Goal: Complete application form

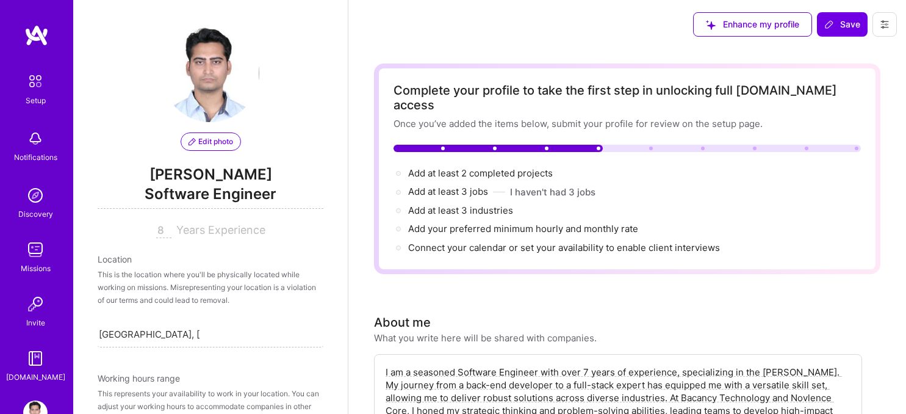
select select "US"
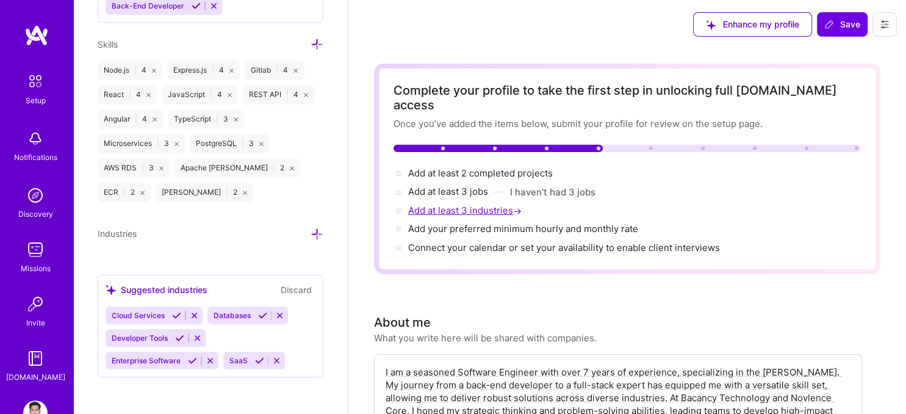
click at [462, 204] on span "Add at least 3 industries →" at bounding box center [466, 210] width 116 height 12
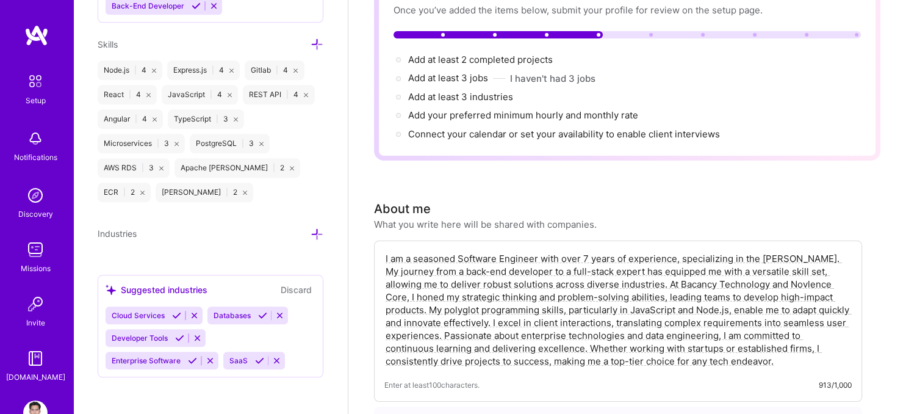
scroll to position [129, 0]
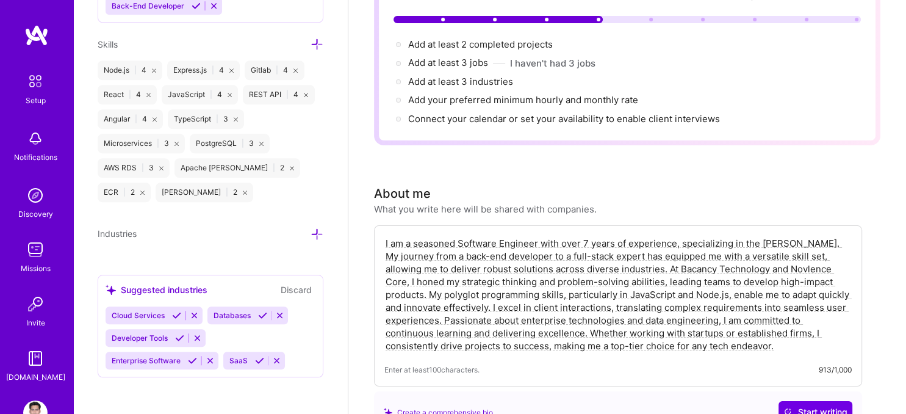
click at [195, 357] on div "Cloud Services Databases Developer Tools Enterprise Software SaaS" at bounding box center [211, 337] width 210 height 63
click at [603, 113] on span "Connect your calendar or set your availability to enable client interviews →" at bounding box center [569, 119] width 323 height 12
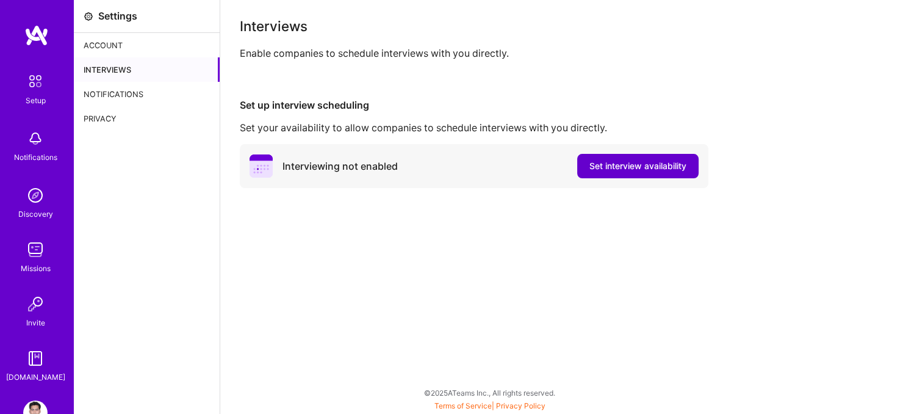
click at [665, 155] on button "Set interview availability" at bounding box center [637, 166] width 121 height 24
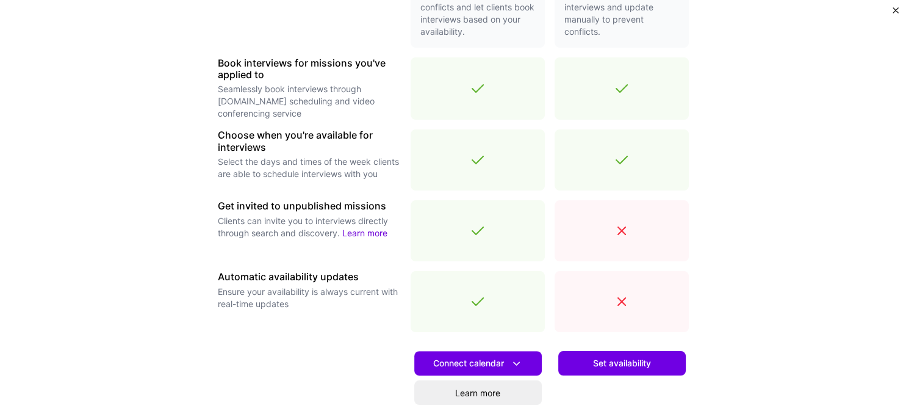
scroll to position [305, 0]
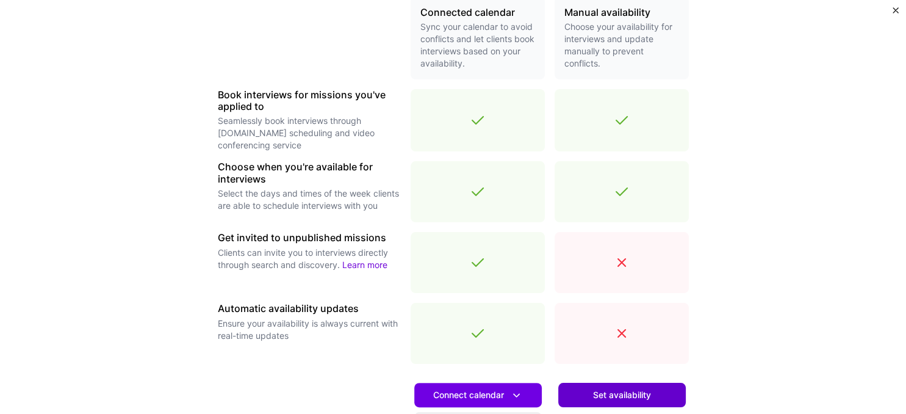
click at [655, 384] on button "Set availability" at bounding box center [621, 394] width 127 height 24
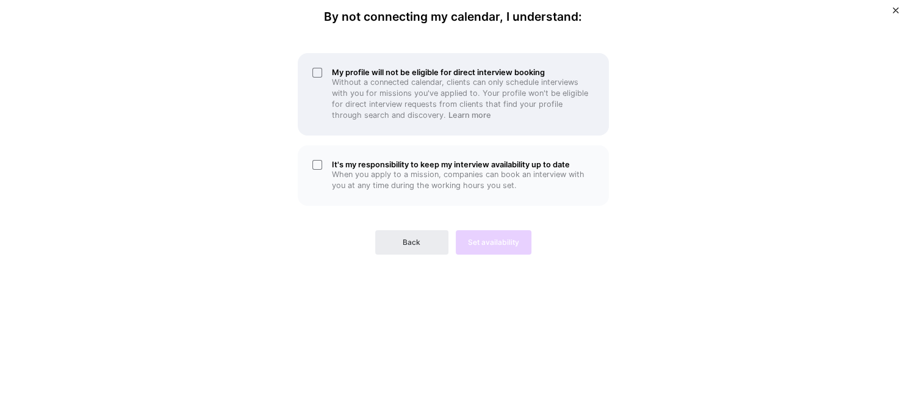
click at [320, 74] on div "My profile will not be eligible for direct interview booking Without a connecte…" at bounding box center [453, 94] width 311 height 82
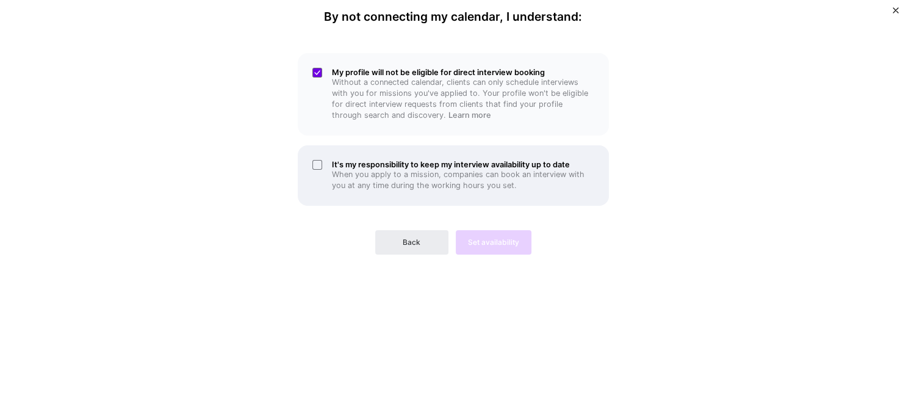
click at [318, 165] on div "It's my responsibility to keep my interview availability up to date When you ap…" at bounding box center [453, 175] width 311 height 60
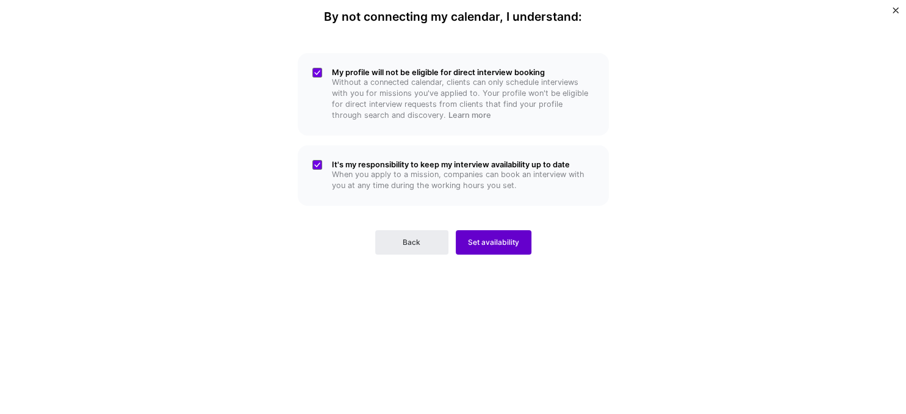
click at [504, 242] on span "Set availability" at bounding box center [493, 242] width 51 height 11
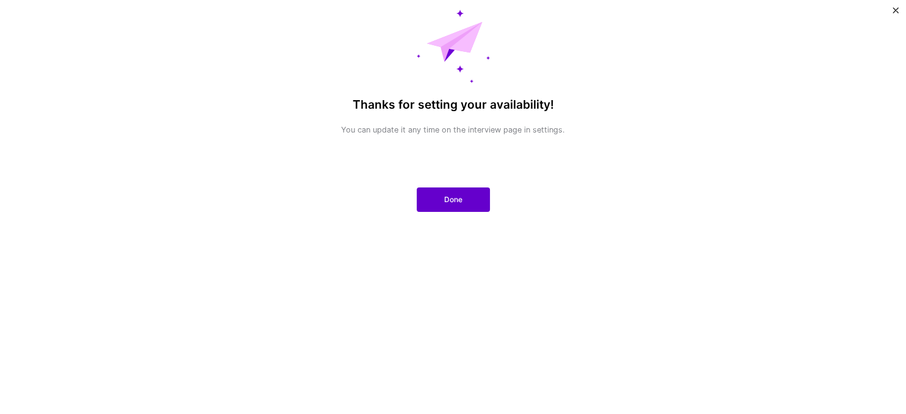
click at [463, 192] on button "Done" at bounding box center [453, 199] width 73 height 24
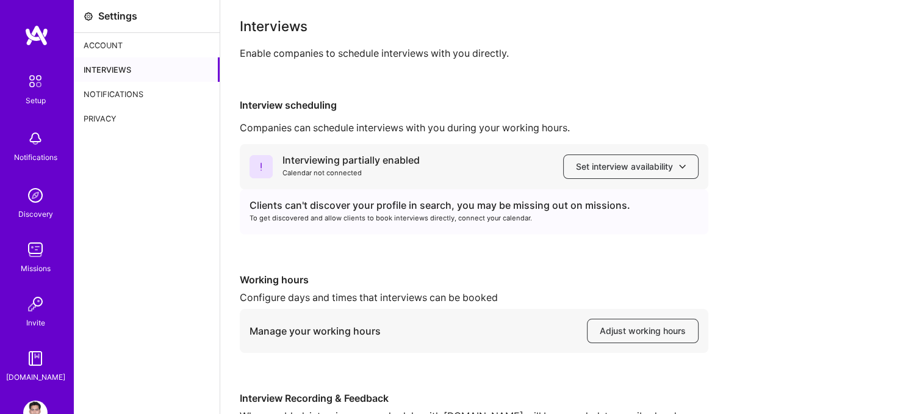
click at [37, 35] on img at bounding box center [36, 35] width 24 height 22
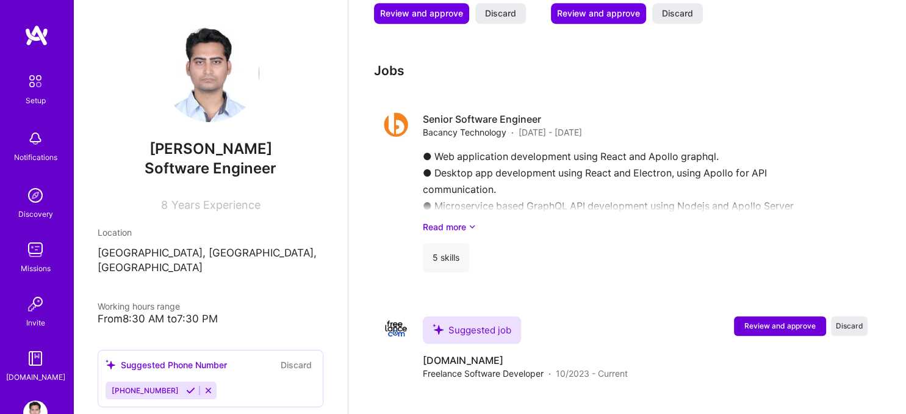
scroll to position [839, 0]
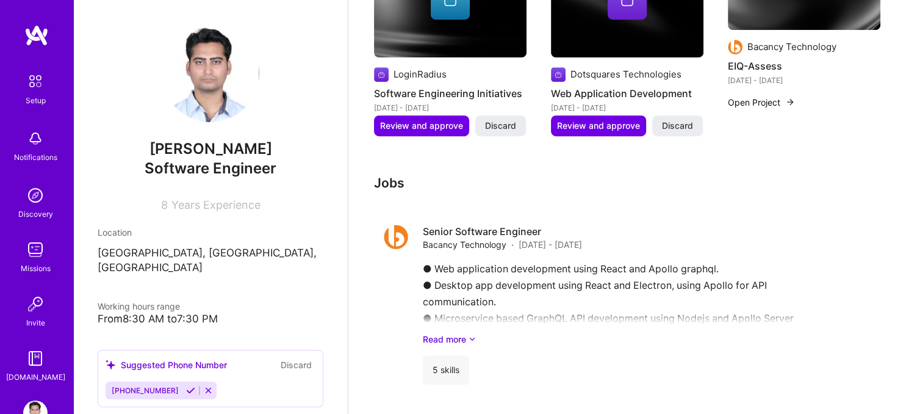
click at [28, 83] on img at bounding box center [36, 81] width 26 height 26
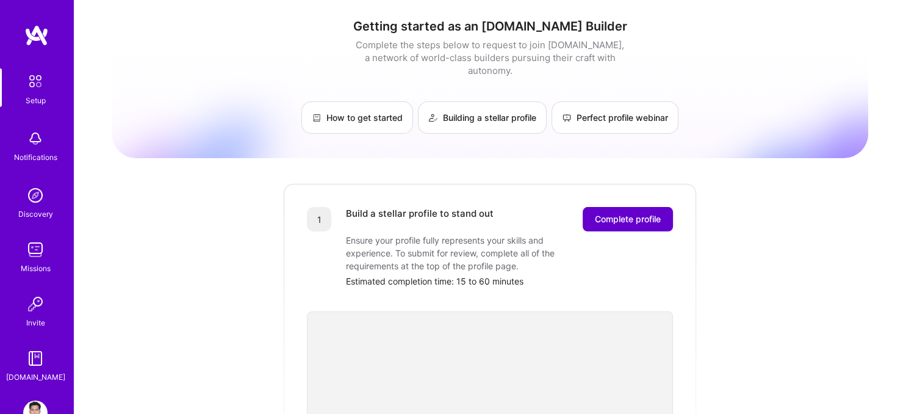
click at [600, 213] on span "Complete profile" at bounding box center [628, 219] width 66 height 12
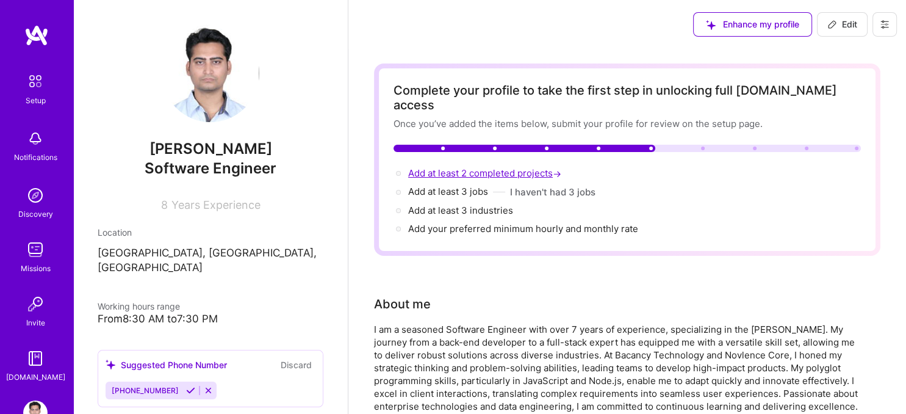
click at [462, 167] on span "Add at least 2 completed projects →" at bounding box center [486, 173] width 156 height 12
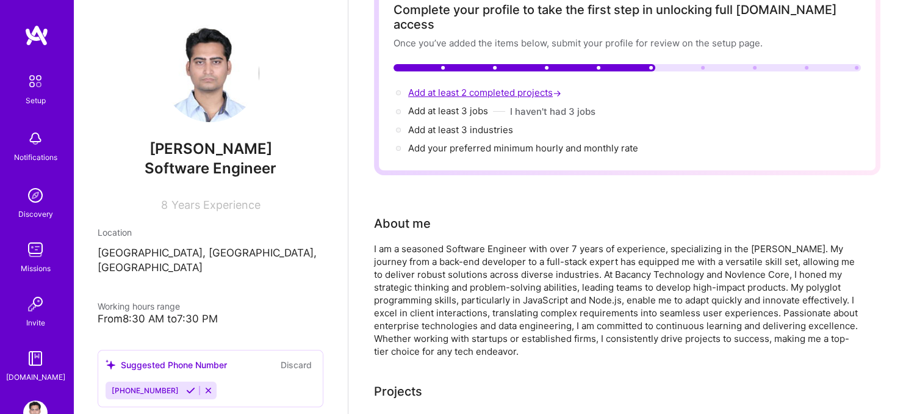
scroll to position [578, 0]
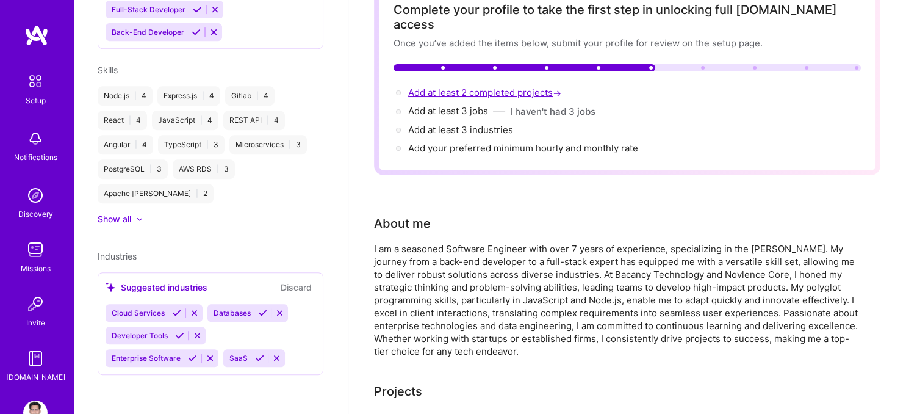
select select "US"
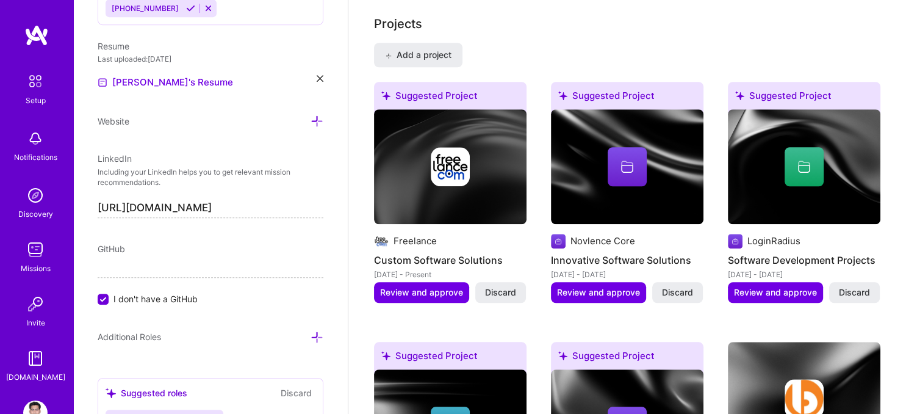
scroll to position [1002, 0]
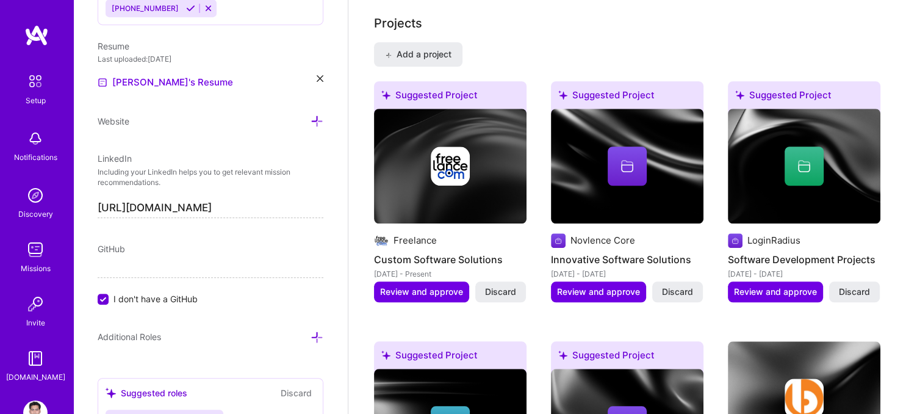
click at [40, 199] on img at bounding box center [35, 195] width 24 height 24
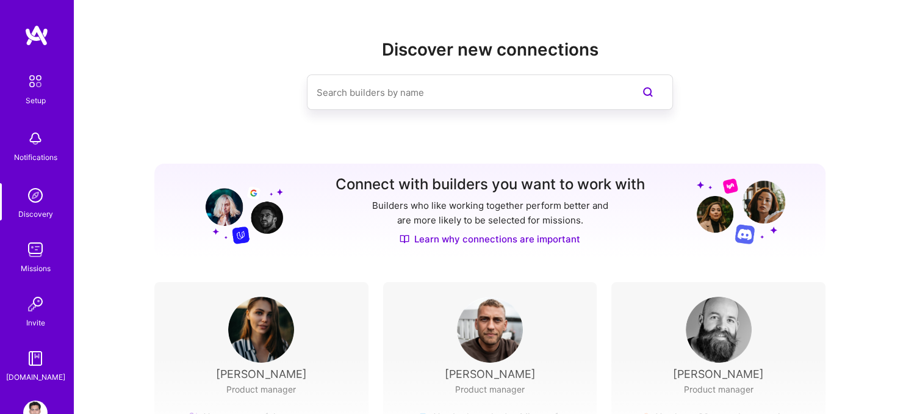
scroll to position [170, 0]
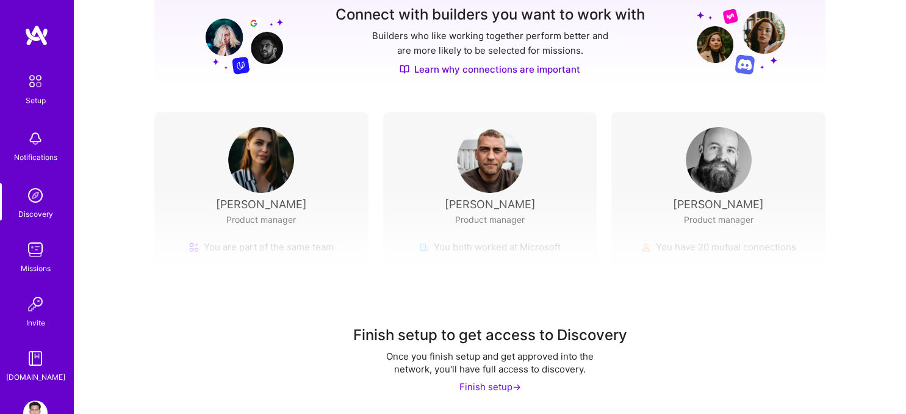
click at [38, 87] on img at bounding box center [36, 81] width 26 height 26
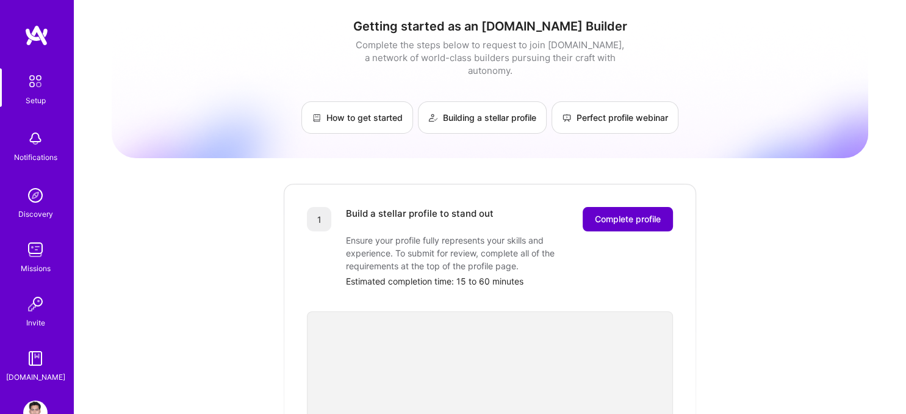
click at [651, 213] on span "Complete profile" at bounding box center [628, 219] width 66 height 12
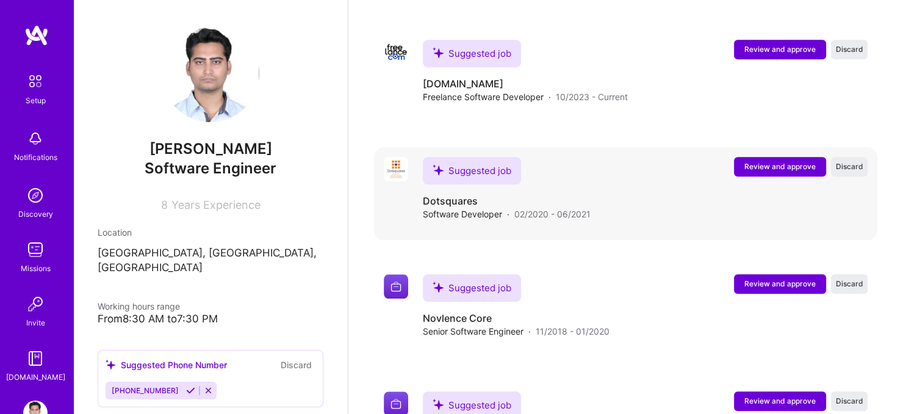
scroll to position [1226, 0]
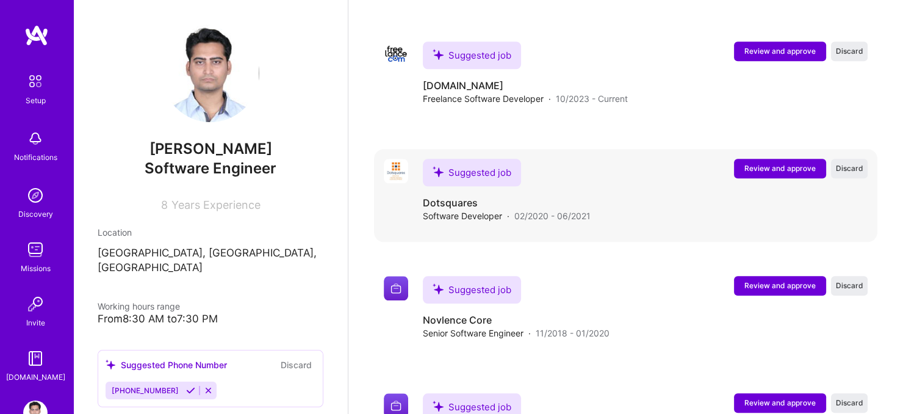
click at [778, 163] on span "Review and approve" at bounding box center [779, 168] width 71 height 10
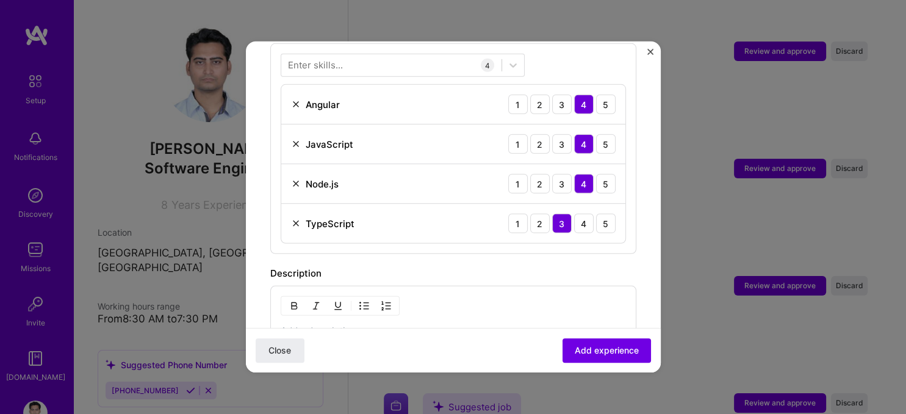
scroll to position [606, 0]
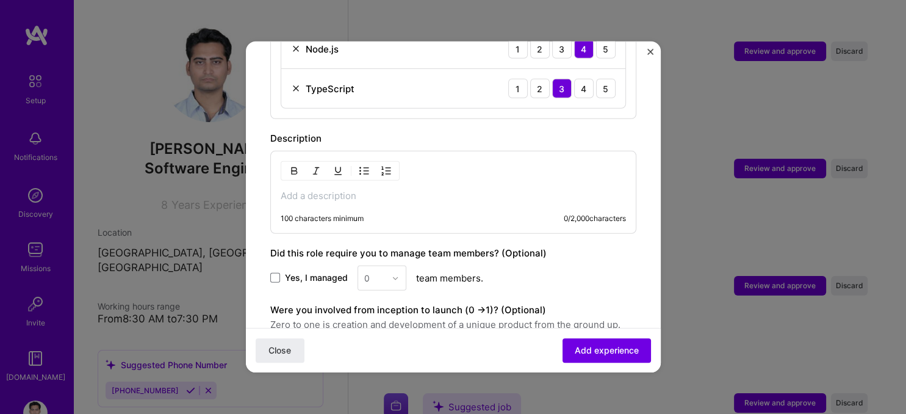
click at [414, 190] on p at bounding box center [453, 196] width 345 height 12
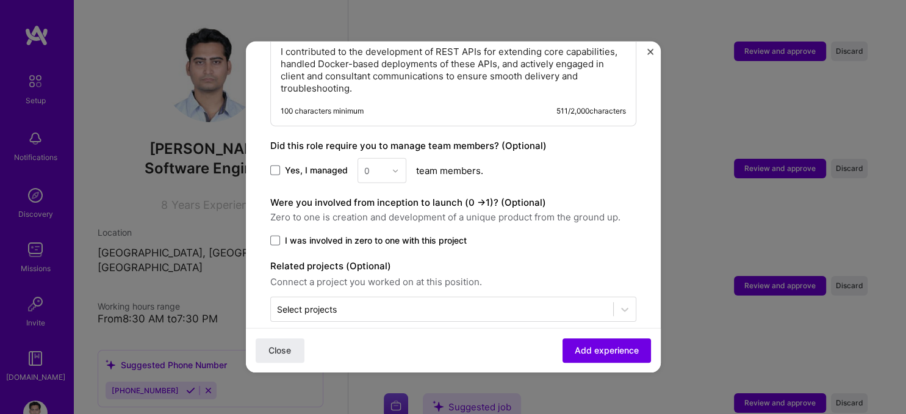
scroll to position [810, 0]
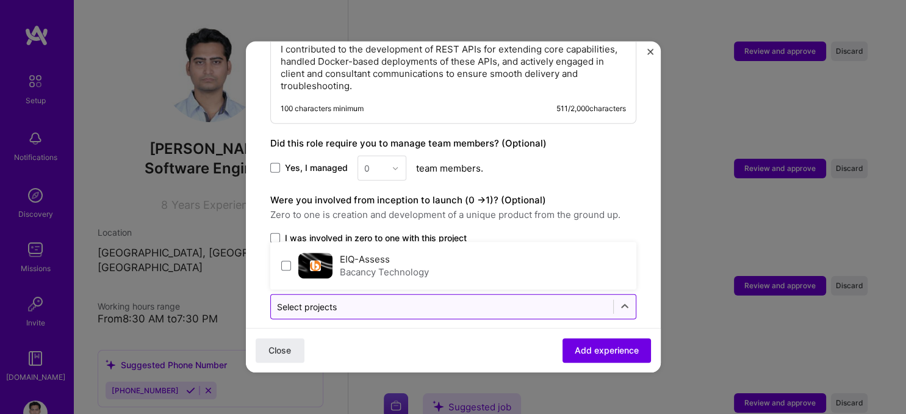
click at [401, 300] on input "text" at bounding box center [442, 306] width 330 height 13
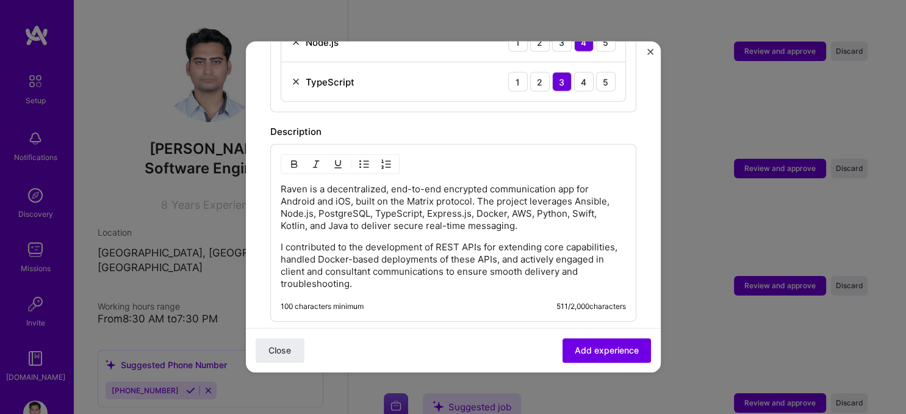
scroll to position [608, 0]
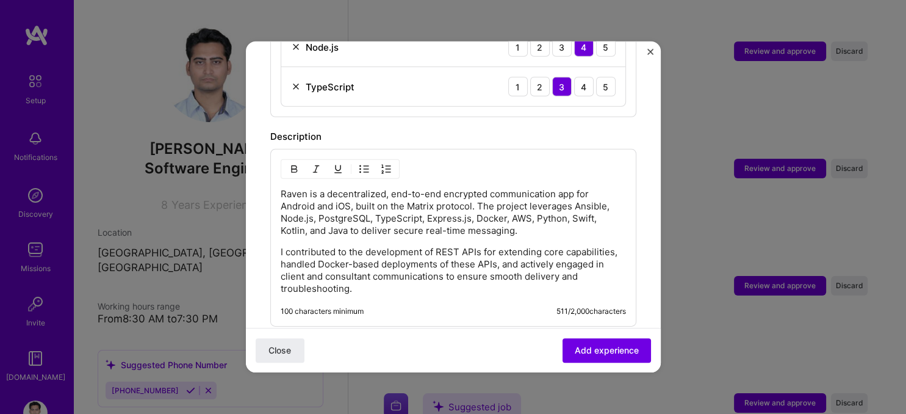
click at [306, 188] on p "Raven is a decentralized, end-to-end encrypted communication app for Android an…" at bounding box center [453, 212] width 345 height 49
click at [604, 349] on span "Add experience" at bounding box center [607, 350] width 64 height 12
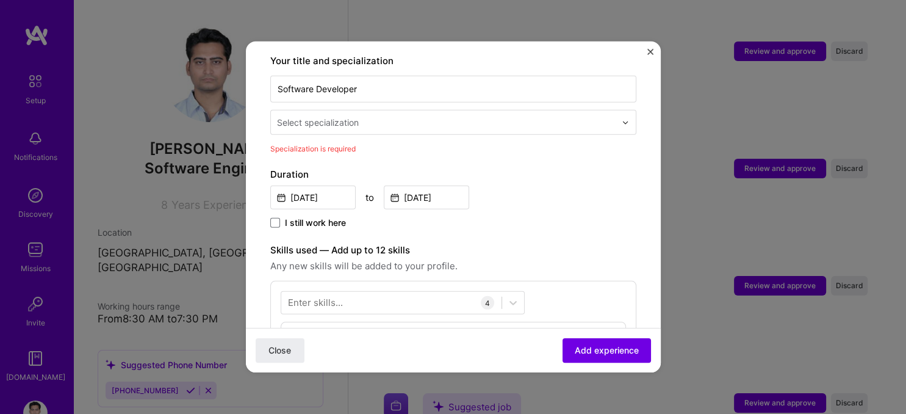
scroll to position [253, 0]
click at [555, 117] on input "text" at bounding box center [447, 123] width 341 height 13
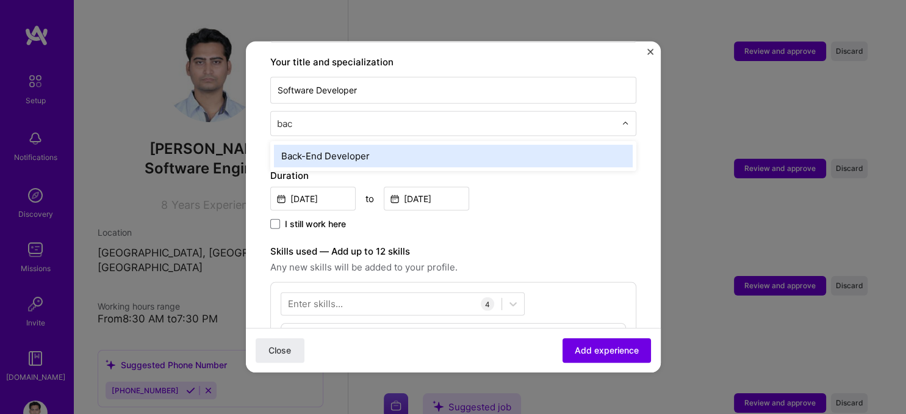
type input "back"
click at [321, 145] on div "Back-End Developer" at bounding box center [453, 156] width 359 height 23
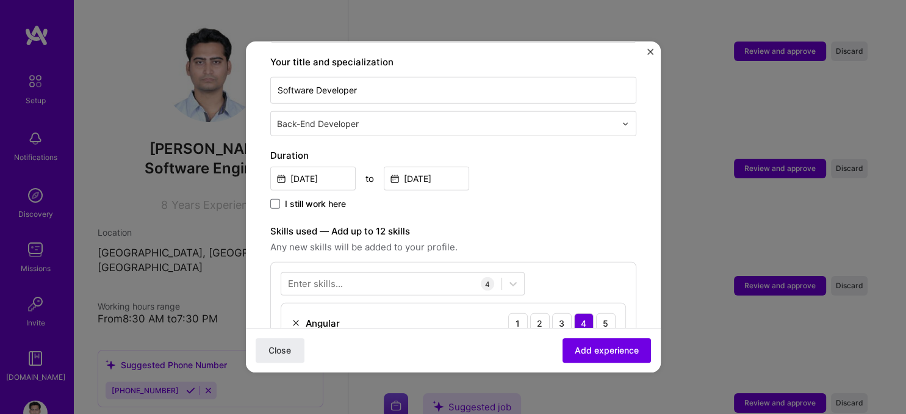
click at [451, 116] on div at bounding box center [447, 123] width 341 height 15
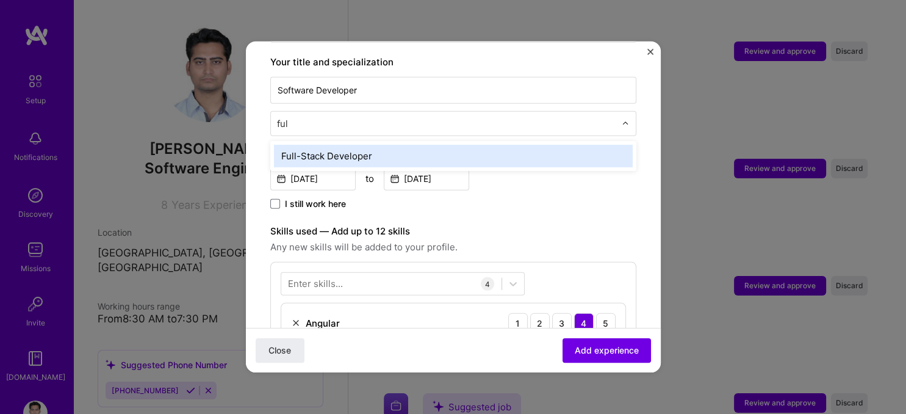
type input "full"
click at [377, 145] on div "Full-Stack Developer" at bounding box center [453, 156] width 359 height 23
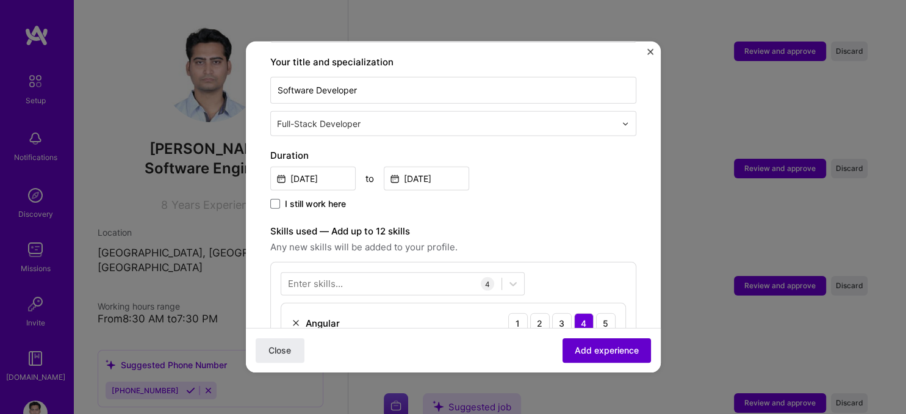
click at [610, 355] on span "Add experience" at bounding box center [607, 350] width 64 height 12
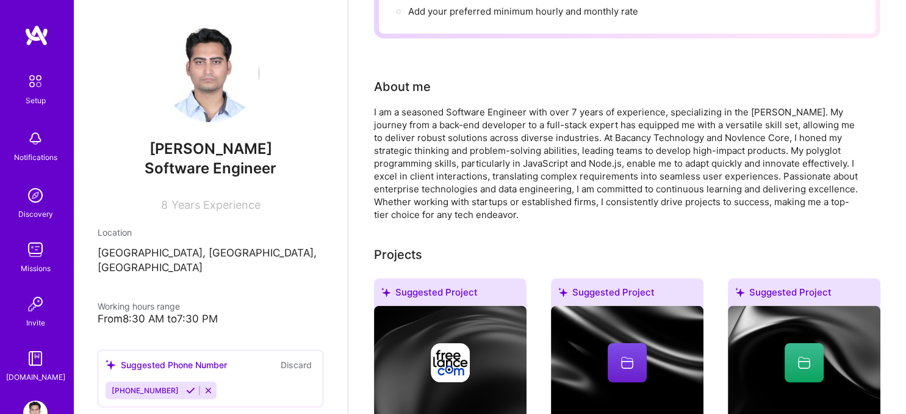
scroll to position [0, 0]
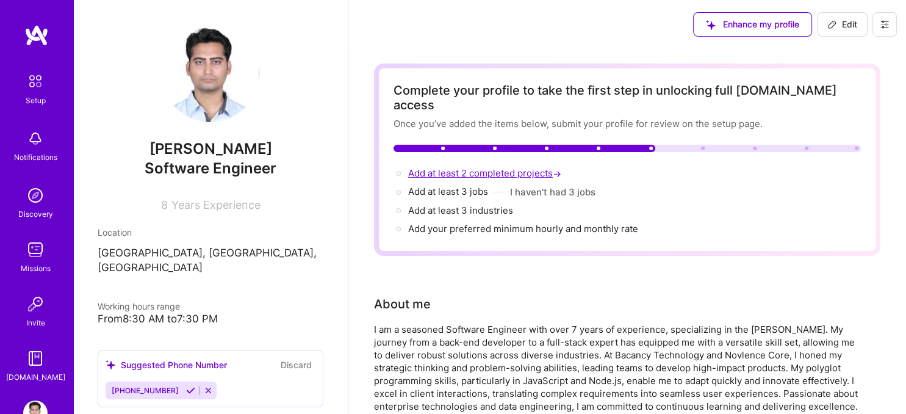
click at [536, 167] on span "Add at least 2 completed projects →" at bounding box center [486, 173] width 156 height 12
select select "US"
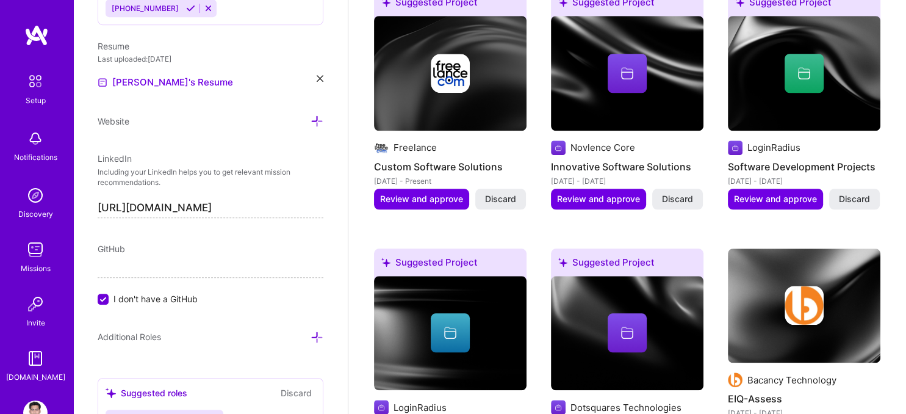
scroll to position [708, 0]
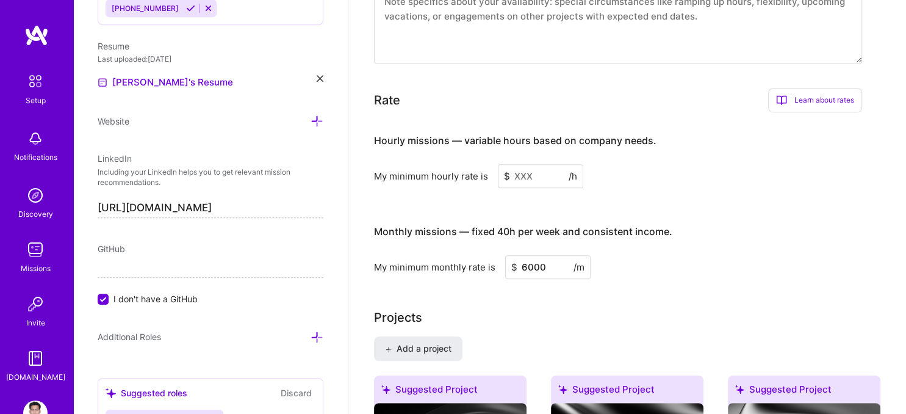
click at [531, 164] on input at bounding box center [540, 176] width 85 height 24
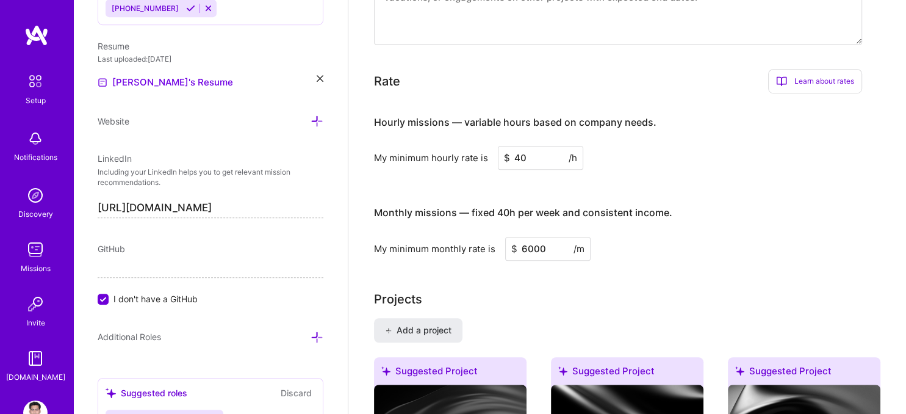
type input "40"
click at [759, 157] on div "Hourly missions — variable hours based on company needs. My minimum hourly rate…" at bounding box center [618, 181] width 488 height 157
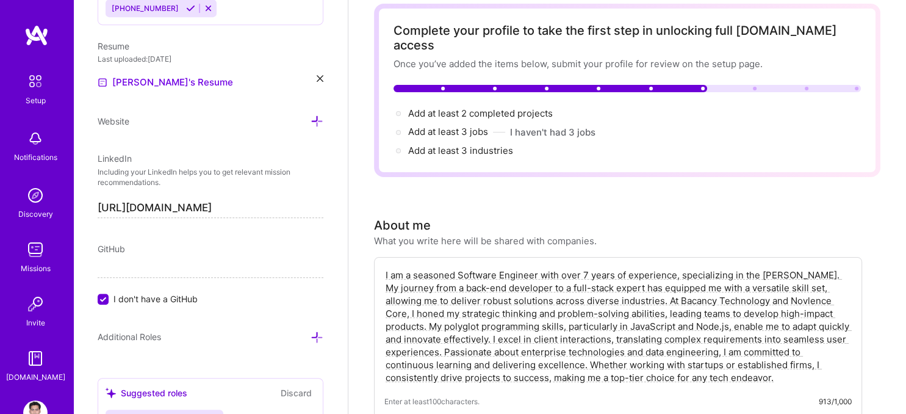
scroll to position [64, 0]
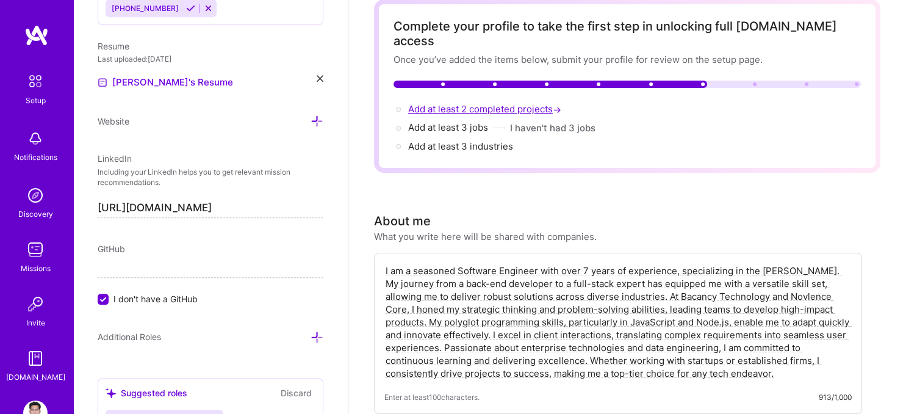
click at [531, 103] on span "Add at least 2 completed projects →" at bounding box center [486, 109] width 156 height 12
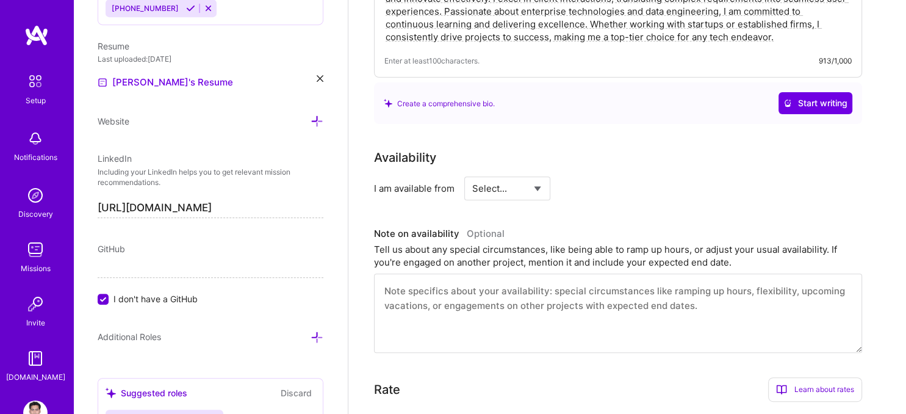
scroll to position [404, 0]
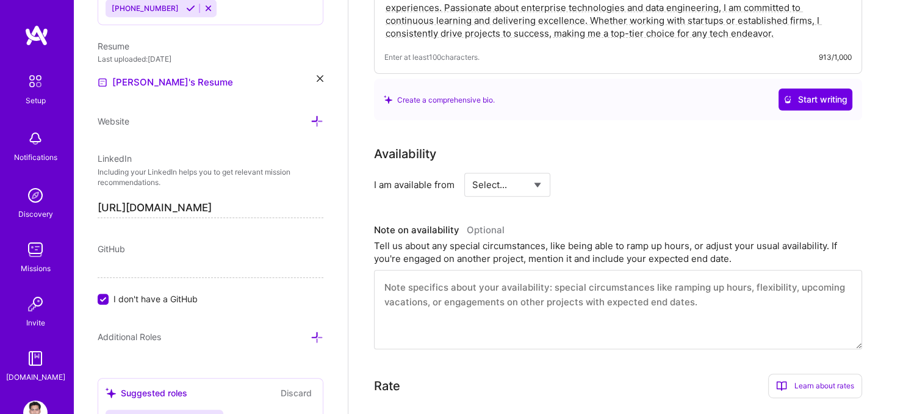
click at [649, 154] on div "Availability I am available from Select... Right Now Future Date Not Available" at bounding box center [618, 171] width 488 height 52
click at [472, 169] on select "Select... Right Now Future Date Not Available" at bounding box center [507, 184] width 70 height 31
click at [620, 184] on div "Availability I am available from Select... Right Now Future Date Not Available …" at bounding box center [627, 247] width 506 height 204
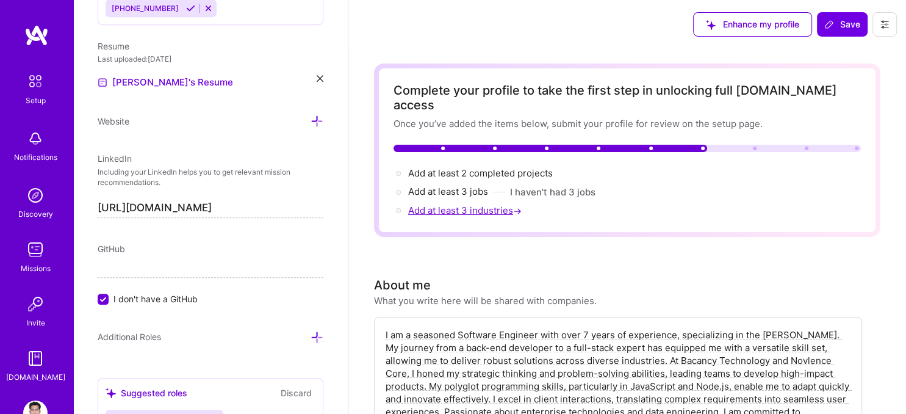
click at [479, 204] on span "Add at least 3 industries →" at bounding box center [466, 210] width 116 height 12
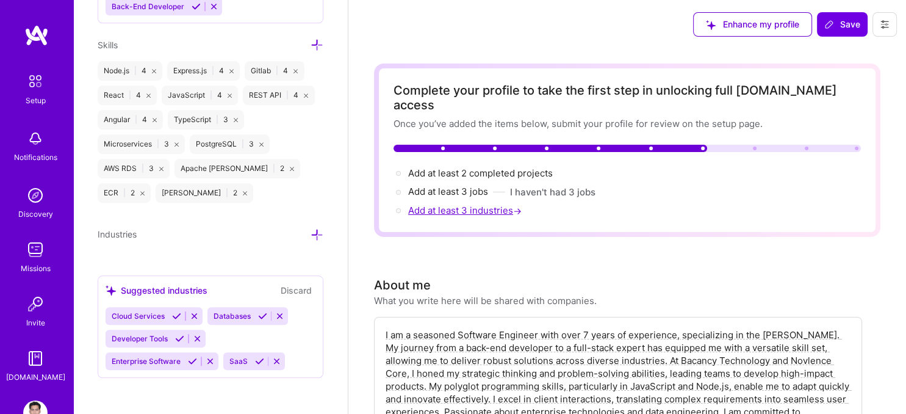
scroll to position [1013, 0]
click at [314, 233] on icon at bounding box center [316, 234] width 13 height 13
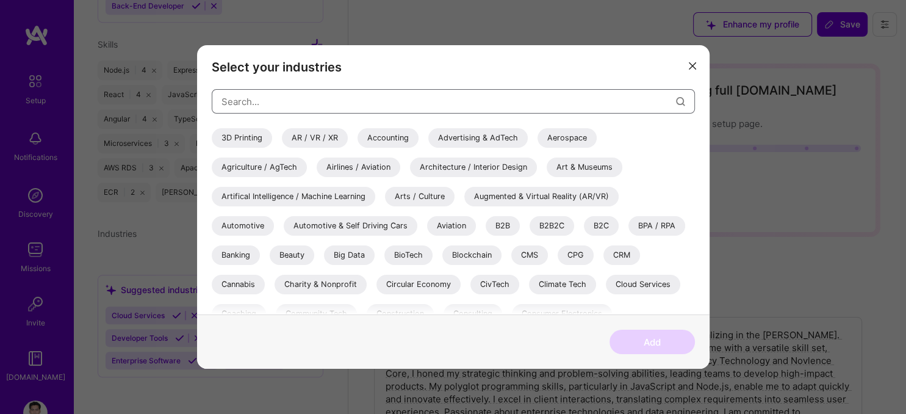
click at [275, 107] on input "modal" at bounding box center [448, 100] width 454 height 31
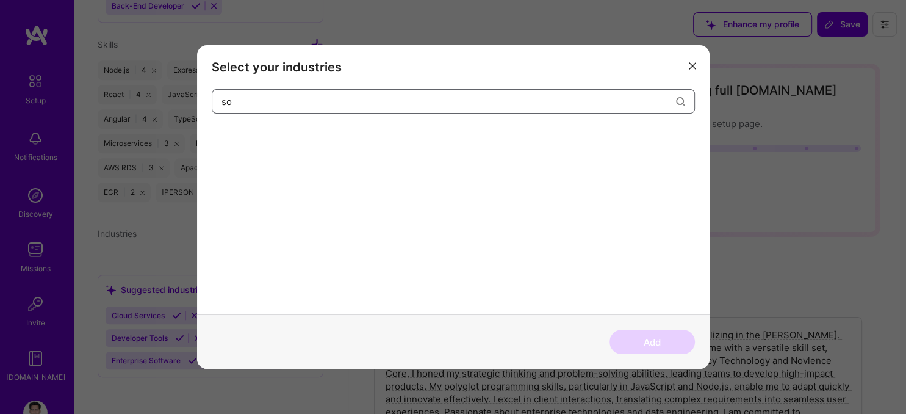
type input "s"
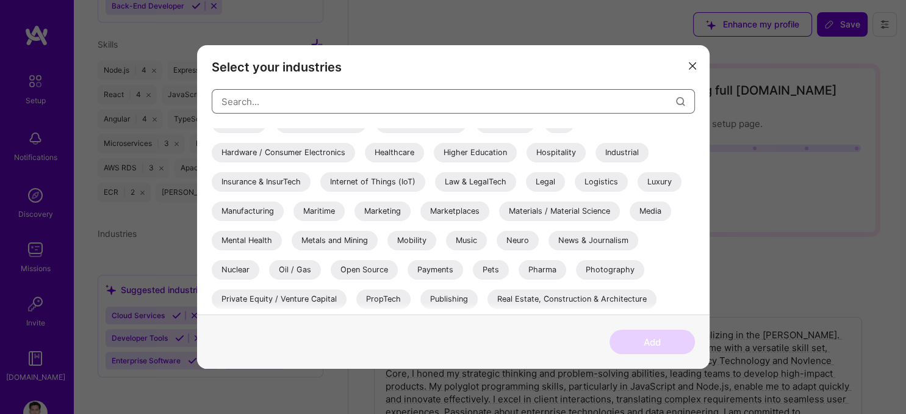
scroll to position [404, 0]
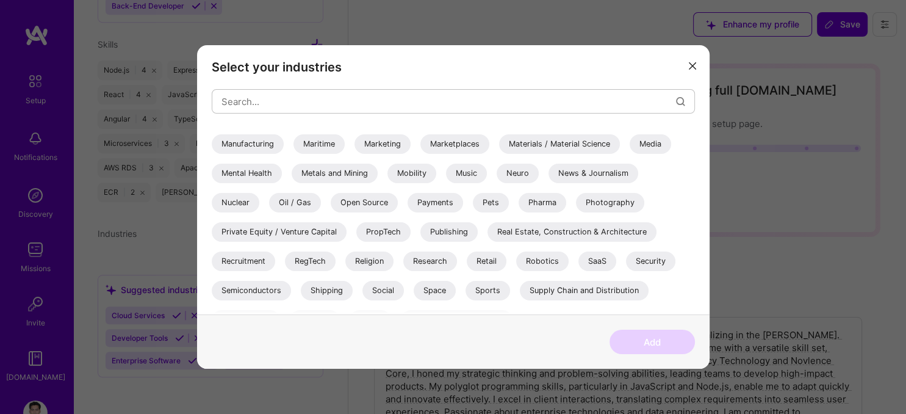
click at [693, 67] on icon "modal" at bounding box center [692, 65] width 7 height 7
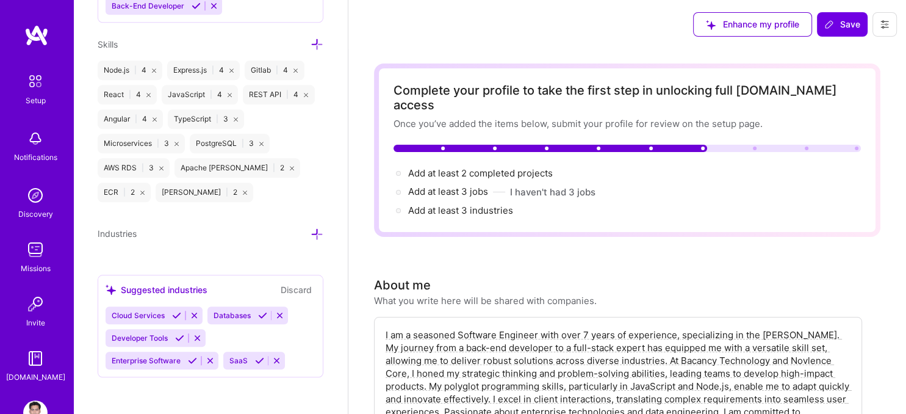
click at [172, 310] on icon at bounding box center [176, 314] width 9 height 9
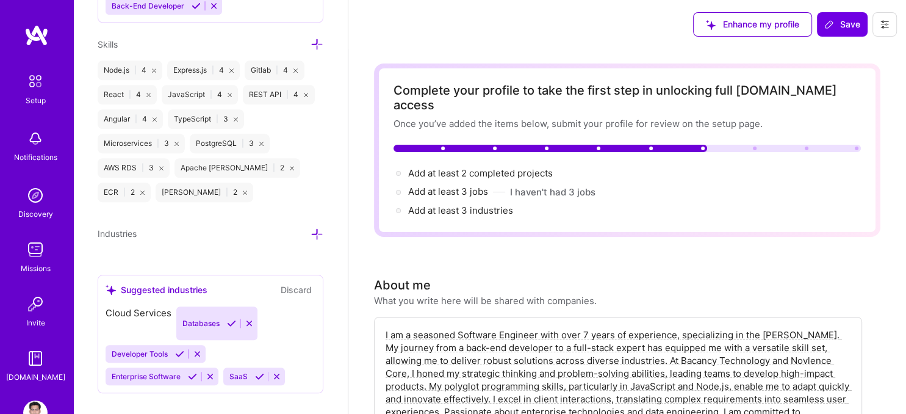
scroll to position [991, 0]
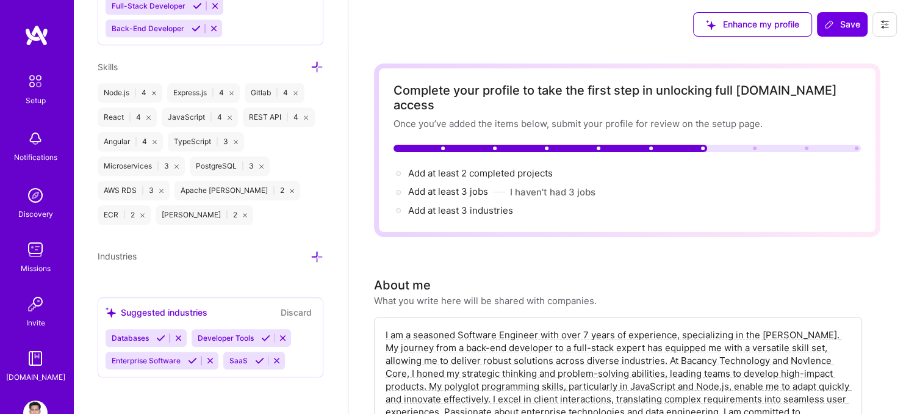
click at [257, 314] on div "Suggested industries Discard" at bounding box center [211, 312] width 210 height 14
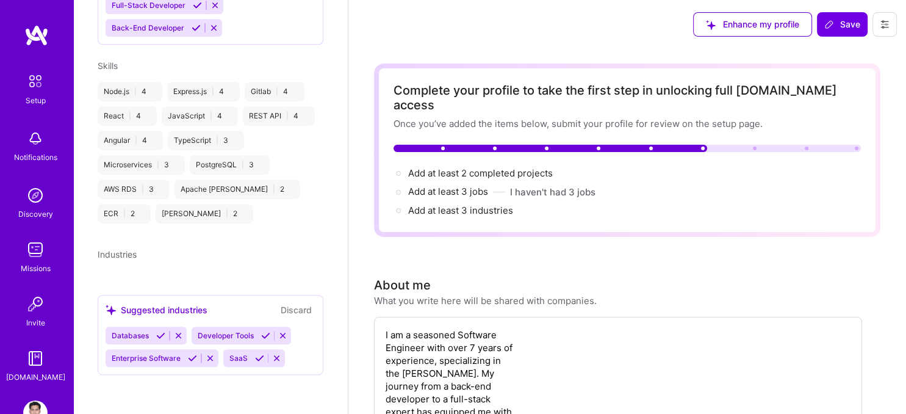
click at [192, 357] on icon at bounding box center [192, 357] width 9 height 9
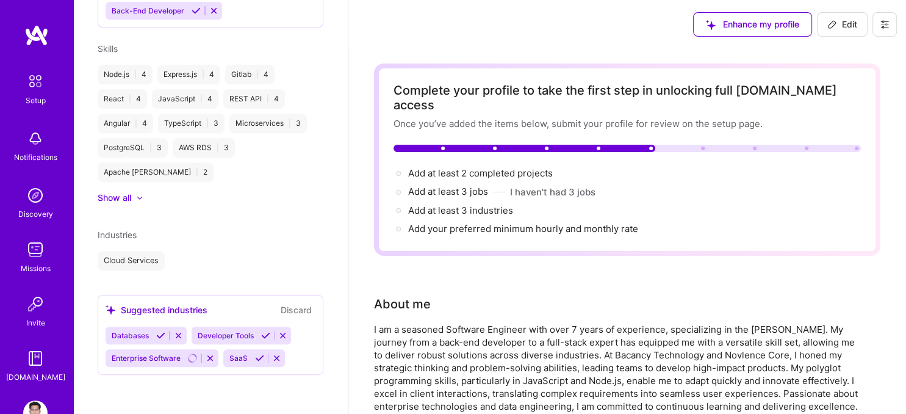
scroll to position [509, 0]
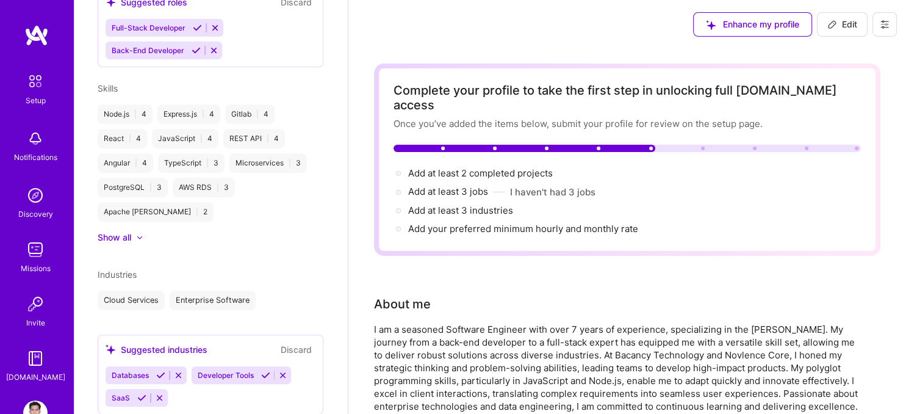
click at [159, 370] on icon at bounding box center [160, 374] width 9 height 9
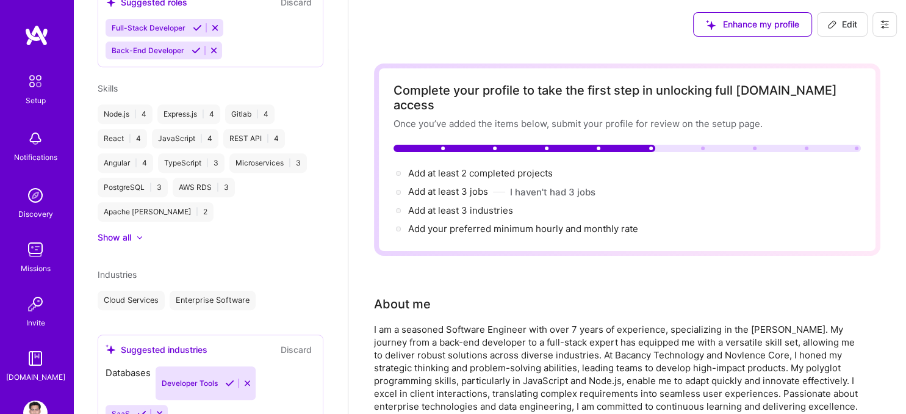
scroll to position [486, 0]
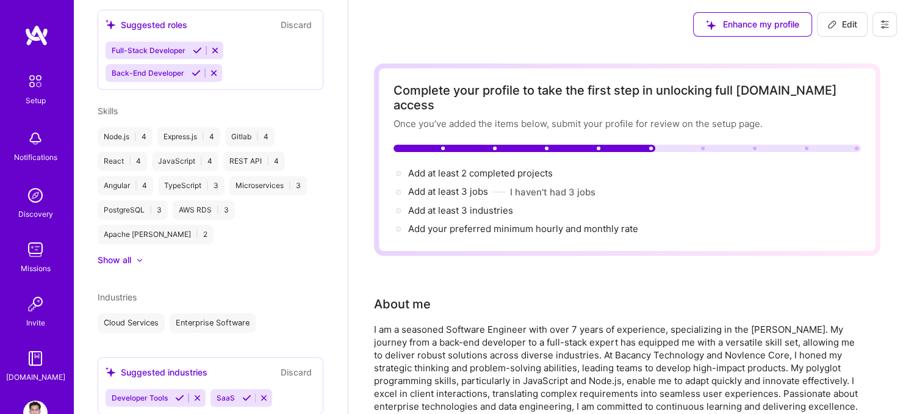
click at [243, 393] on icon at bounding box center [246, 397] width 9 height 9
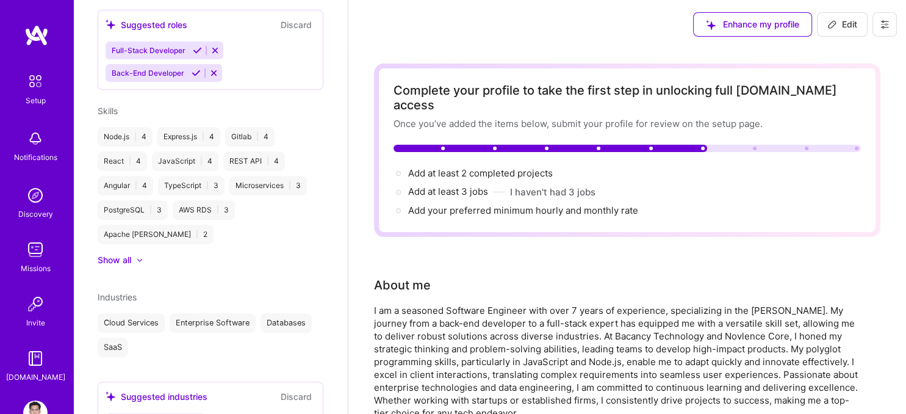
click at [177, 413] on icon at bounding box center [179, 421] width 9 height 9
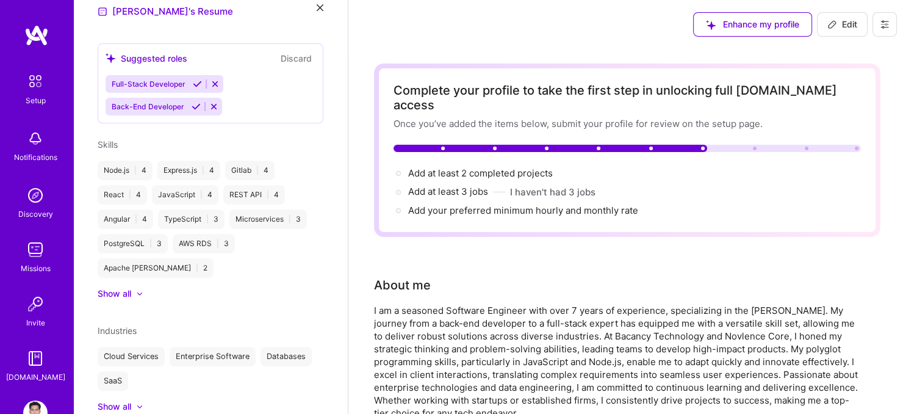
scroll to position [461, 0]
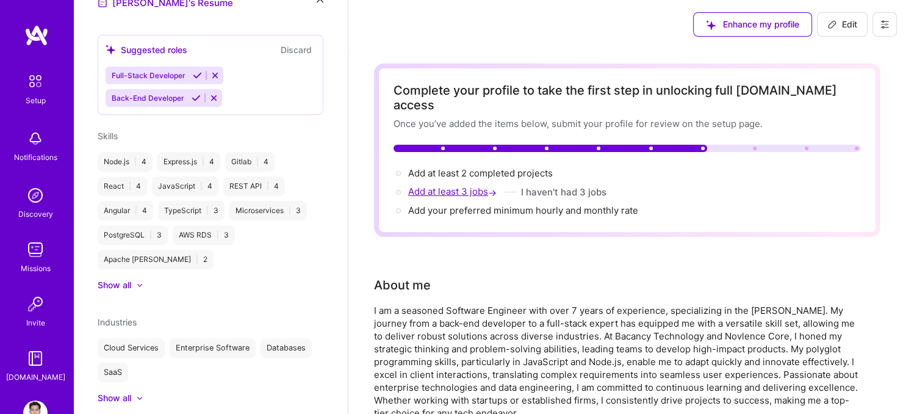
click at [434, 185] on span "Add at least 3 jobs →" at bounding box center [453, 191] width 91 height 12
select select "US"
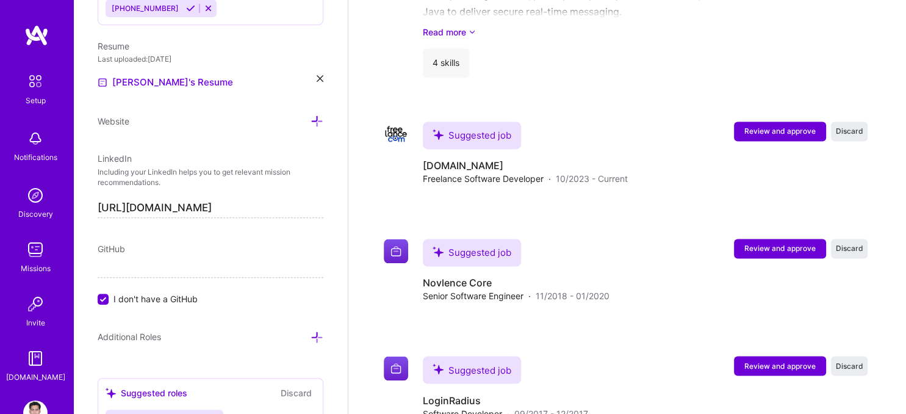
scroll to position [2020, 0]
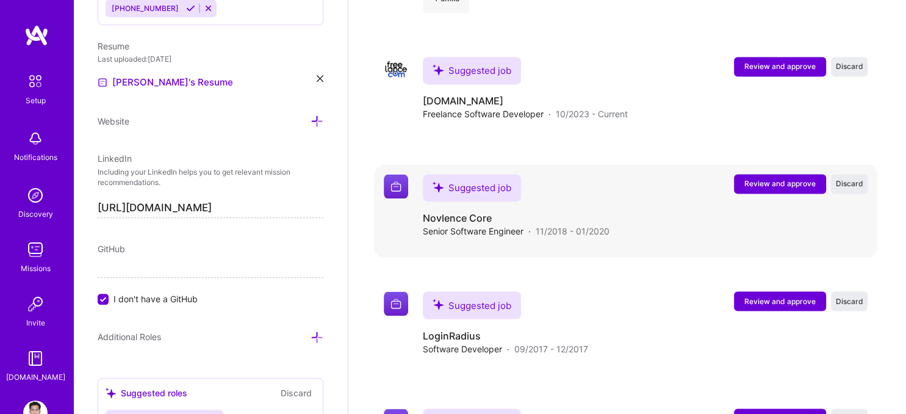
click at [760, 179] on span "Review and approve" at bounding box center [779, 184] width 71 height 10
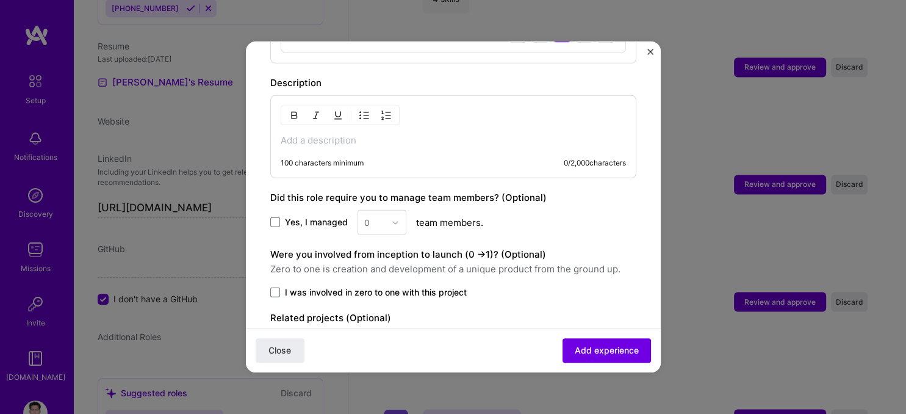
scroll to position [715, 0]
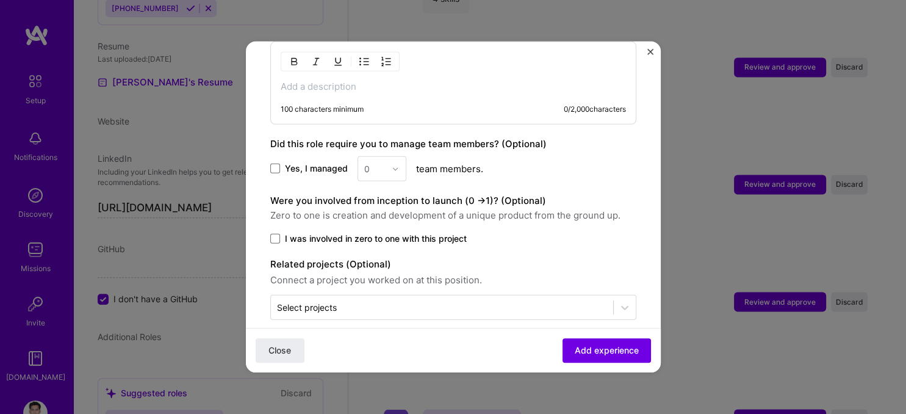
click at [286, 232] on span "I was involved in zero to one with this project" at bounding box center [376, 238] width 182 height 12
click at [0, 0] on input "I was involved in zero to one with this project" at bounding box center [0, 0] width 0 height 0
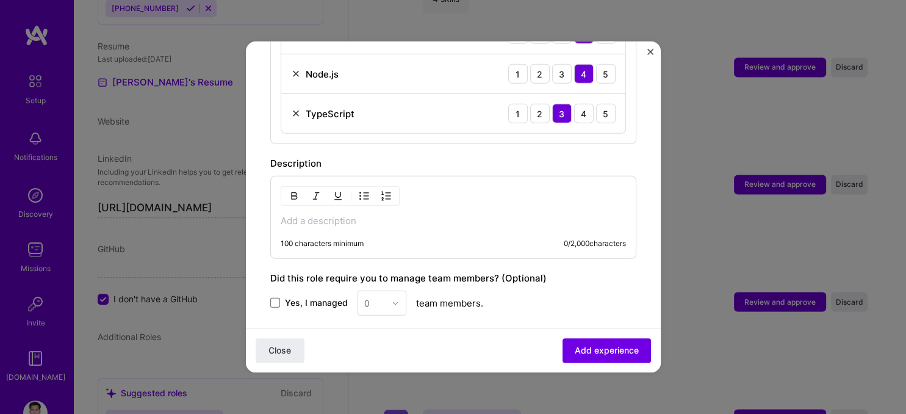
scroll to position [378, 0]
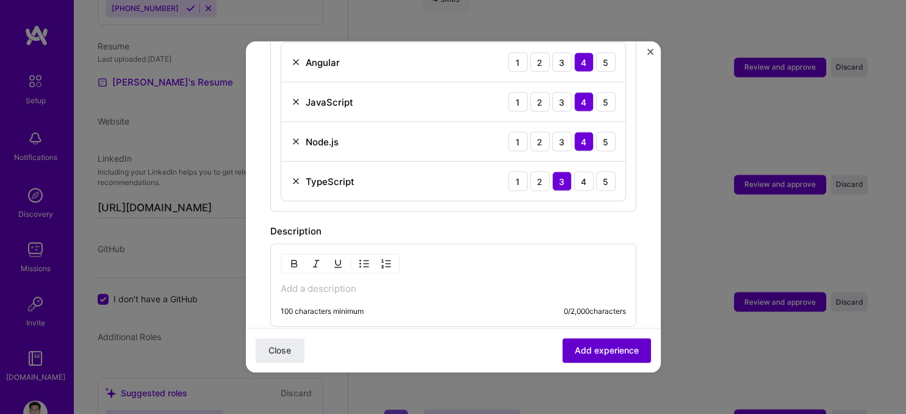
click at [608, 342] on button "Add experience" at bounding box center [606, 350] width 88 height 24
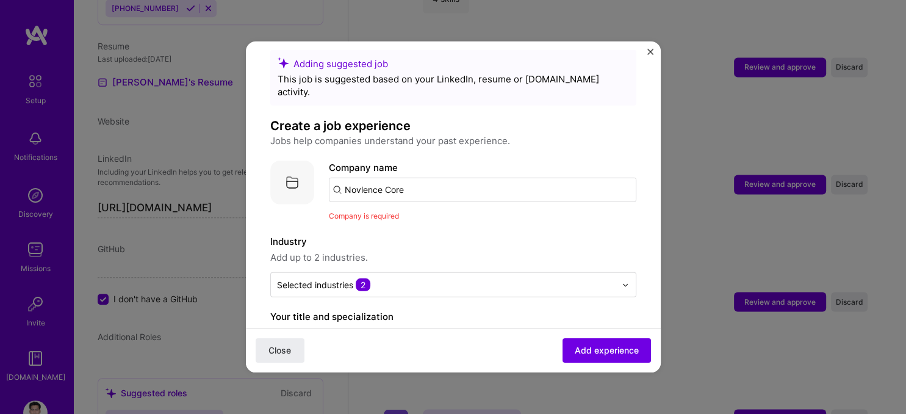
scroll to position [0, 0]
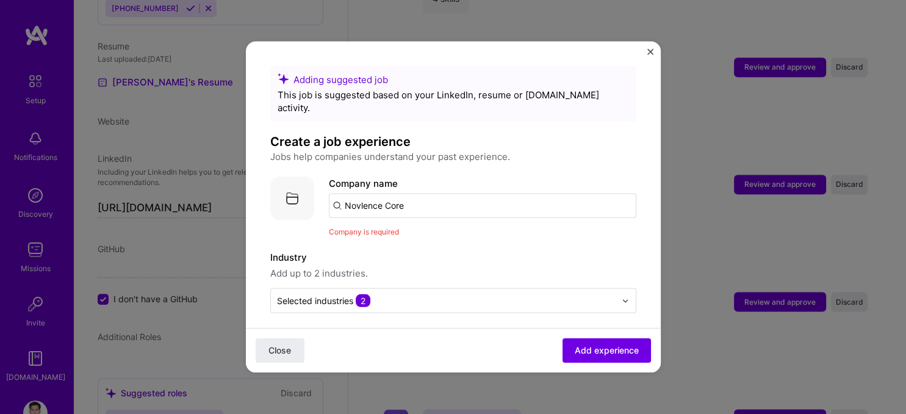
click at [482, 193] on input "Novlence Core" at bounding box center [482, 205] width 307 height 24
type input "Novlence Core"
click at [440, 229] on div "Novlence Core" at bounding box center [434, 239] width 75 height 21
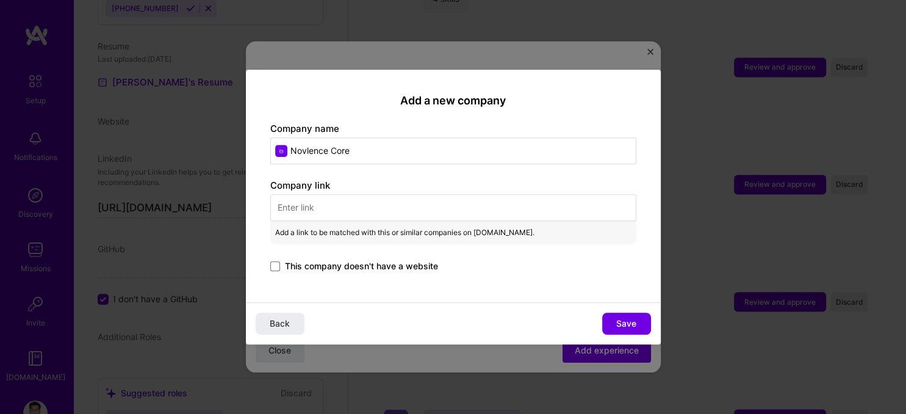
click at [319, 265] on span "This company doesn't have a website" at bounding box center [361, 266] width 153 height 12
click at [0, 0] on input "This company doesn't have a website" at bounding box center [0, 0] width 0 height 0
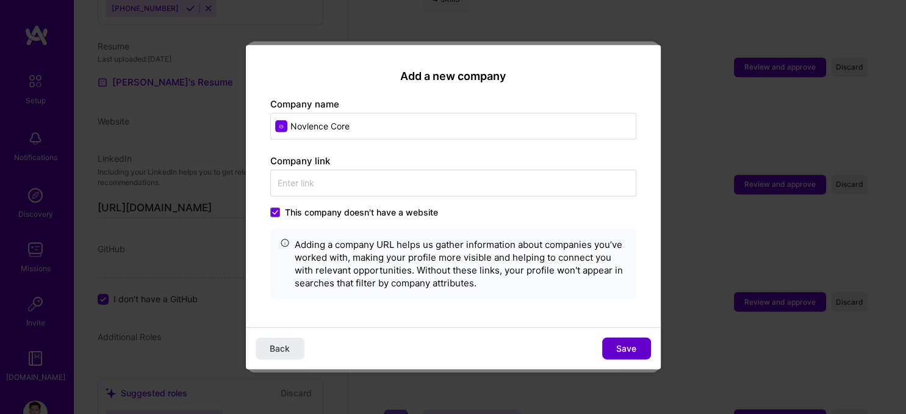
click at [642, 340] on button "Save" at bounding box center [626, 348] width 49 height 22
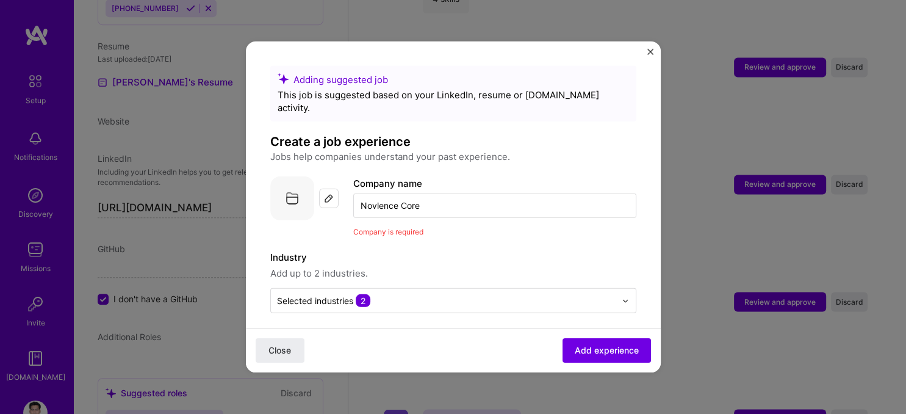
click at [325, 188] on div at bounding box center [329, 198] width 20 height 20
click at [421, 193] on input "Novlence Core" at bounding box center [494, 205] width 283 height 24
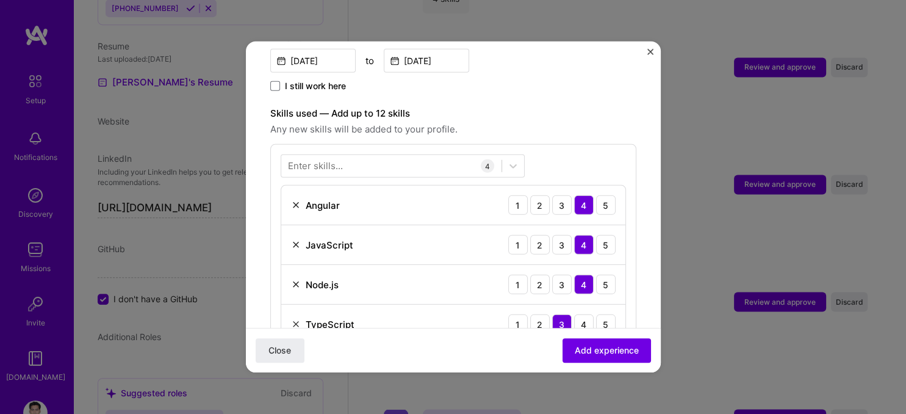
scroll to position [471, 0]
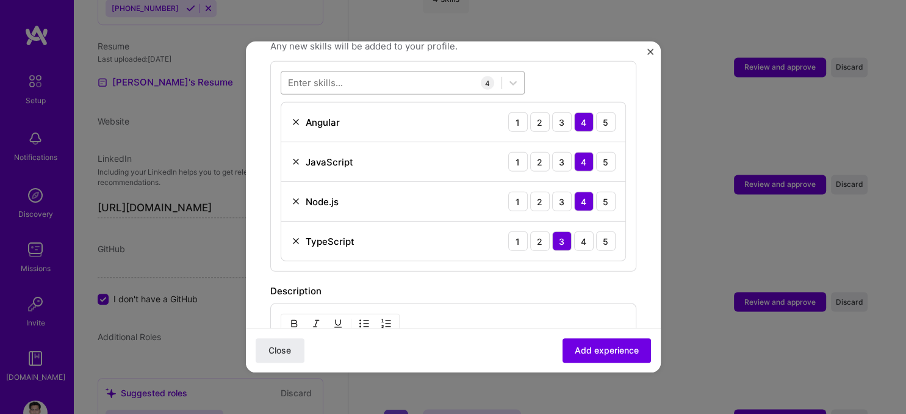
click at [423, 71] on div at bounding box center [403, 82] width 244 height 23
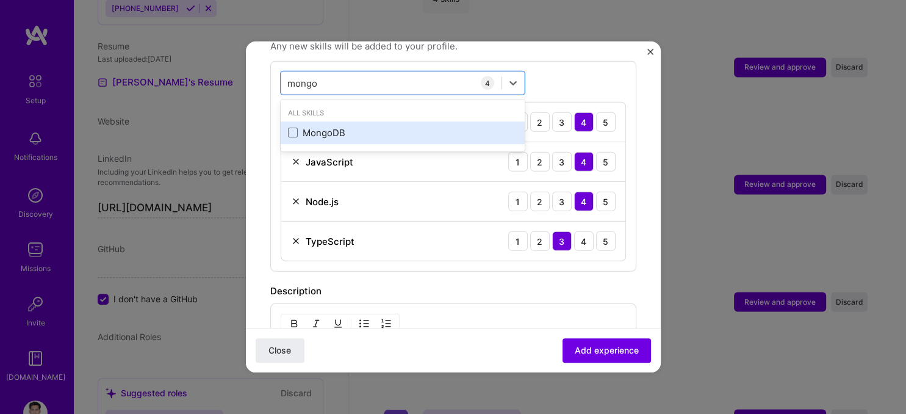
click at [320, 126] on div "MongoDB" at bounding box center [402, 132] width 229 height 13
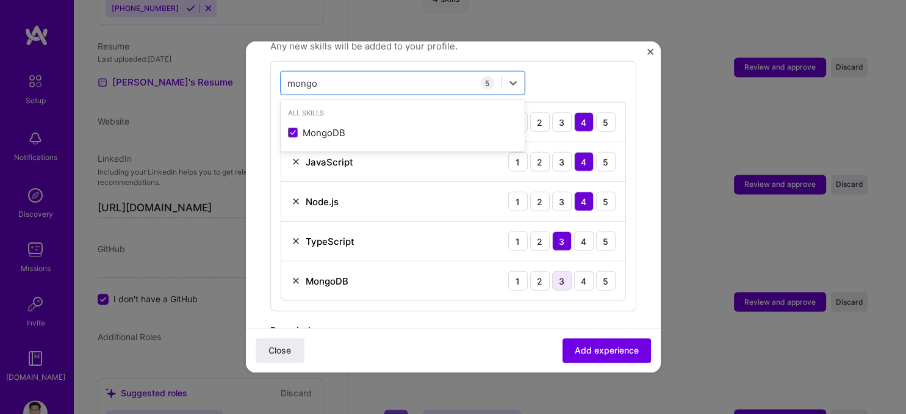
type input "mongo"
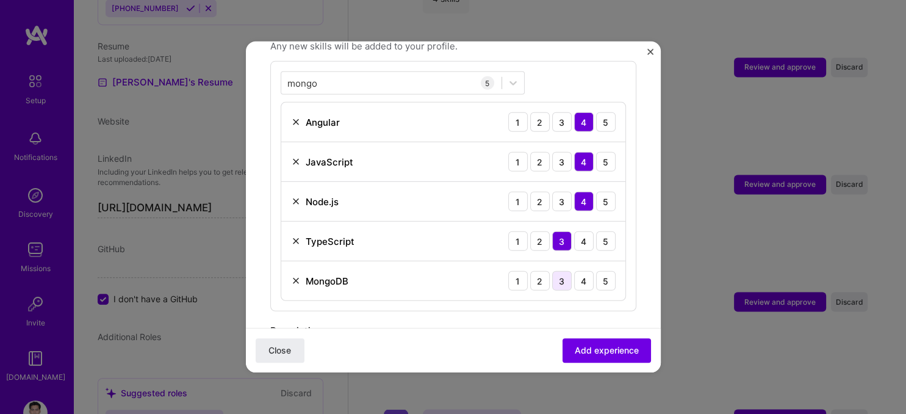
click at [552, 271] on div "3" at bounding box center [562, 281] width 20 height 20
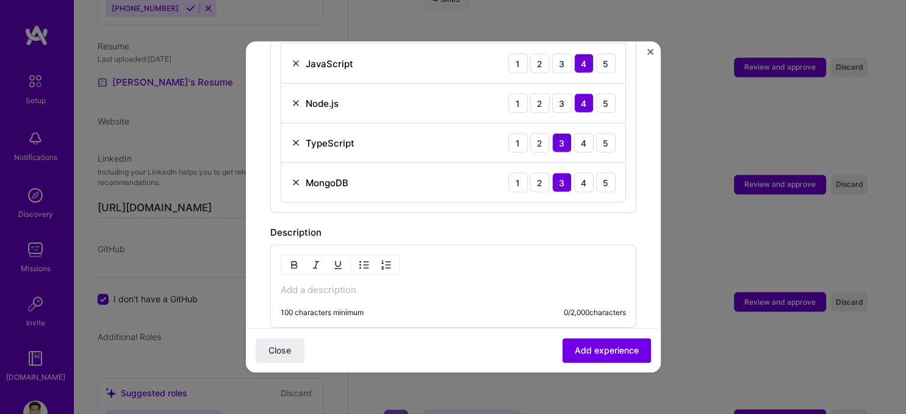
scroll to position [673, 0]
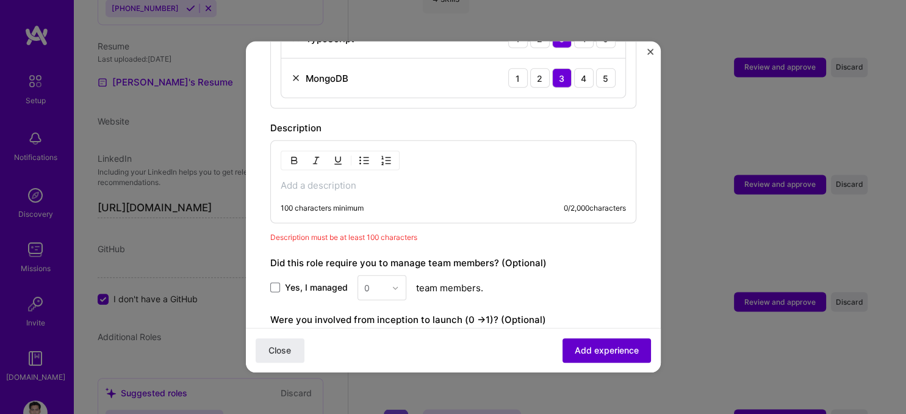
click at [586, 347] on span "Add experience" at bounding box center [607, 350] width 64 height 12
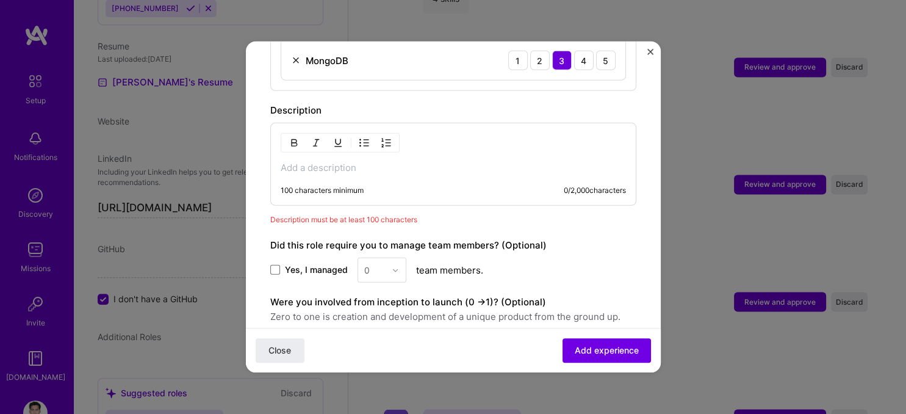
click at [389, 162] on p at bounding box center [453, 168] width 345 height 12
click at [344, 162] on p at bounding box center [453, 168] width 345 height 12
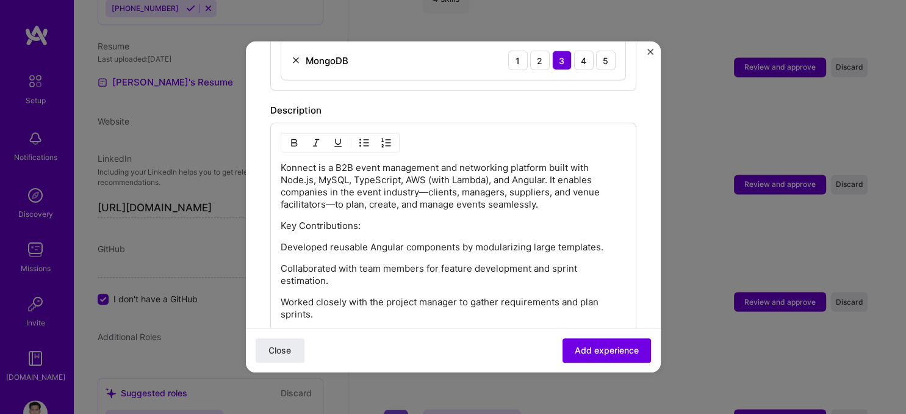
click at [314, 162] on p "Konnect is a B2B event management and networking platform built with Node.js, M…" at bounding box center [453, 186] width 345 height 49
drag, startPoint x: 315, startPoint y: 152, endPoint x: 276, endPoint y: 154, distance: 38.5
click at [276, 154] on div "Konnect is a B2B event management and networking platform built with Node.js, M…" at bounding box center [453, 254] width 366 height 263
click at [296, 138] on img "button" at bounding box center [294, 143] width 10 height 10
click at [319, 162] on p "Konnect is a B2B event management and networking platform built with Node.js, M…" at bounding box center [453, 186] width 345 height 49
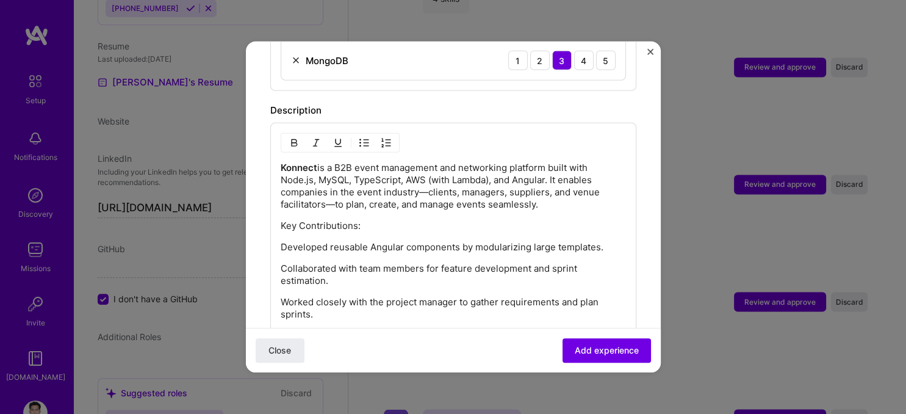
scroll to position [934, 0]
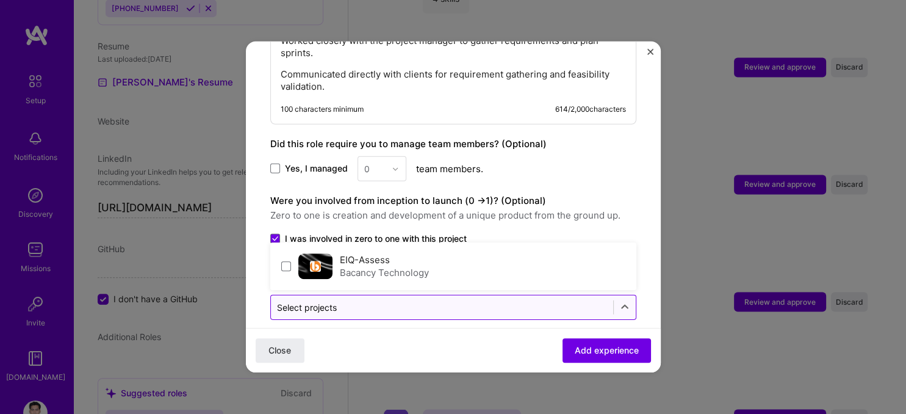
click at [516, 301] on input "text" at bounding box center [442, 307] width 330 height 13
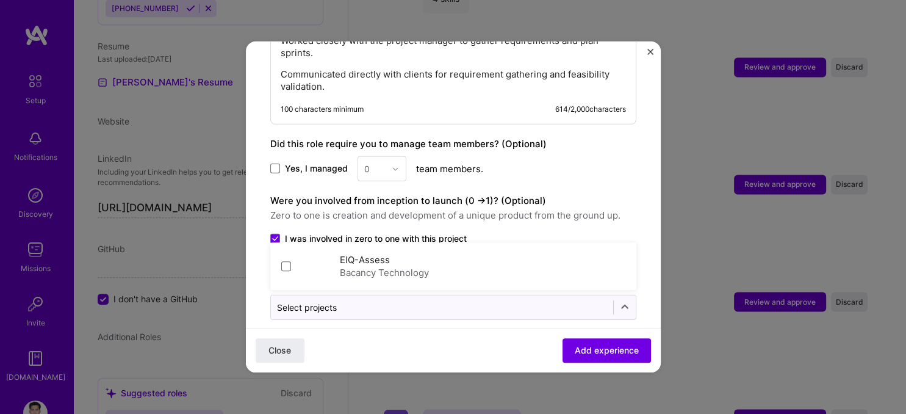
click at [606, 156] on div "Yes, I managed 0 team members." at bounding box center [453, 168] width 366 height 25
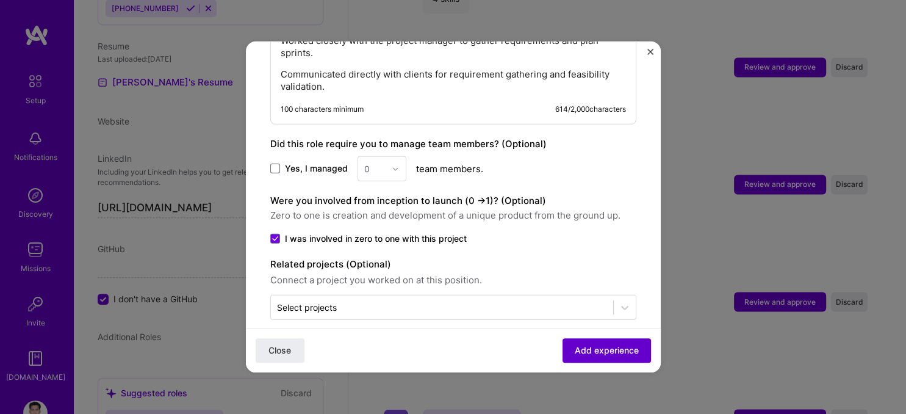
click at [597, 357] on button "Add experience" at bounding box center [606, 350] width 88 height 24
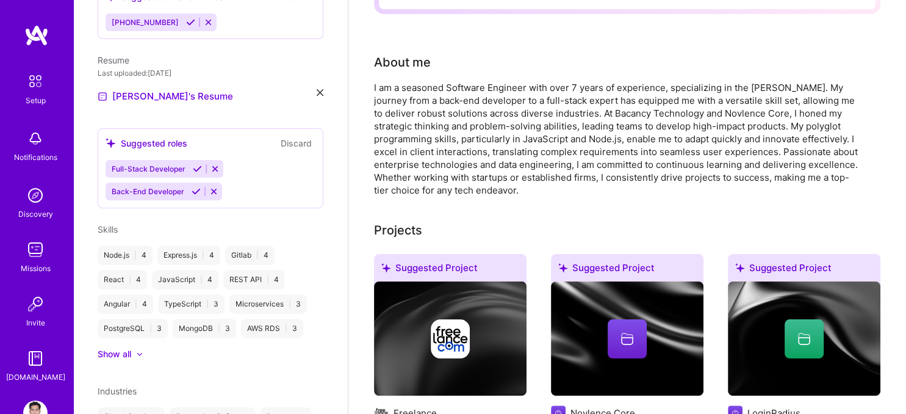
scroll to position [0, 0]
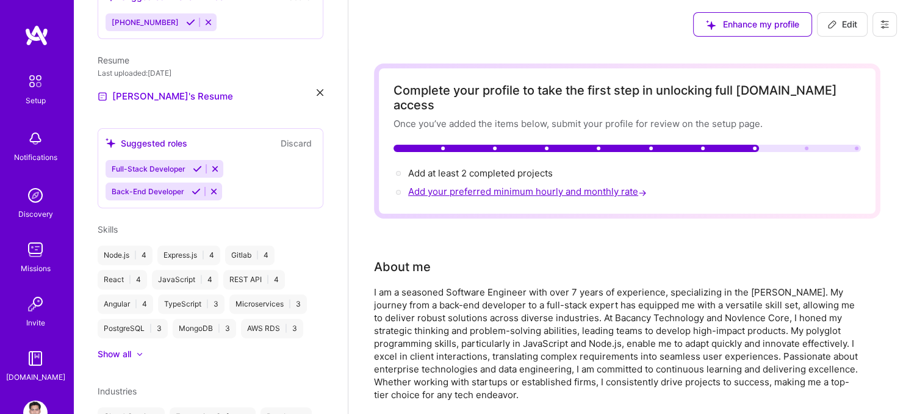
click at [493, 185] on span "Add your preferred minimum hourly and monthly rate →" at bounding box center [528, 191] width 241 height 12
select select "US"
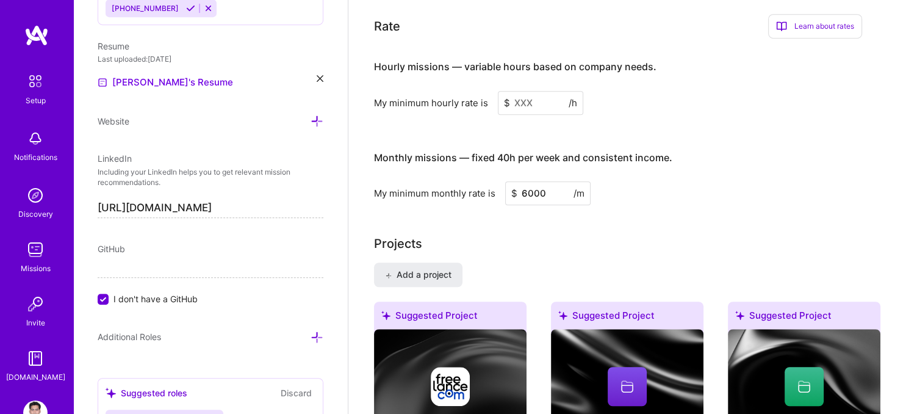
scroll to position [745, 0]
click at [551, 90] on input at bounding box center [540, 102] width 85 height 24
click at [535, 90] on input at bounding box center [540, 102] width 85 height 24
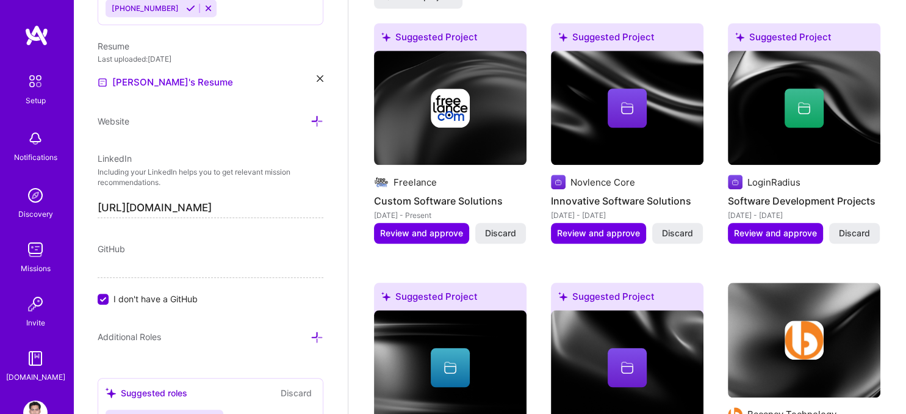
scroll to position [618, 0]
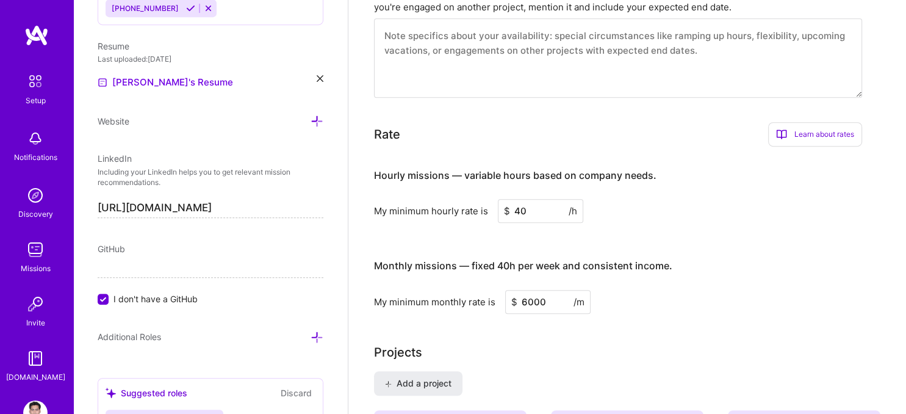
type input "40"
click at [737, 206] on div "My minimum hourly rate is $ 40 /h" at bounding box center [618, 211] width 488 height 24
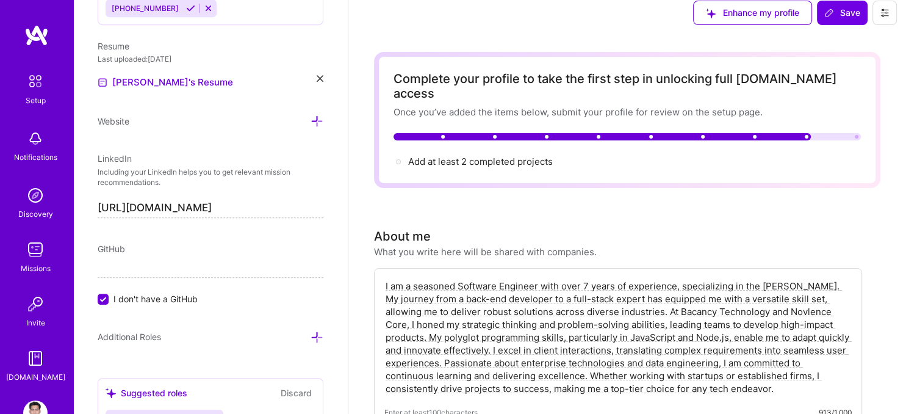
scroll to position [0, 0]
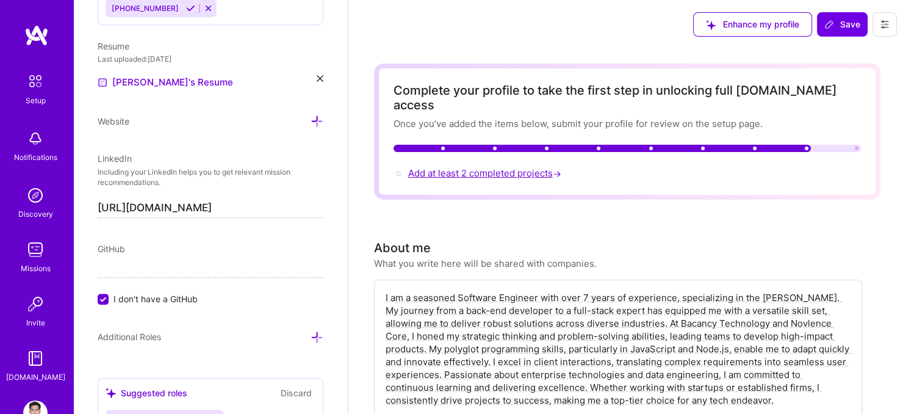
click at [522, 167] on span "Add at least 2 completed projects →" at bounding box center [486, 173] width 156 height 12
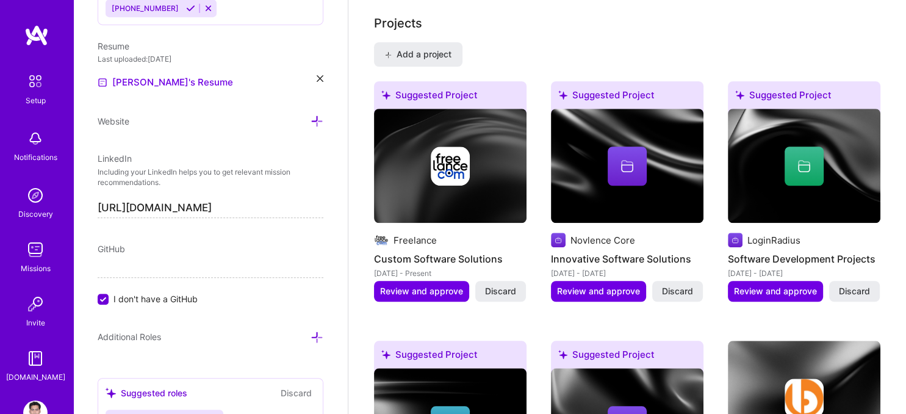
scroll to position [947, 0]
click at [448, 285] on span "Review and approve" at bounding box center [421, 291] width 83 height 12
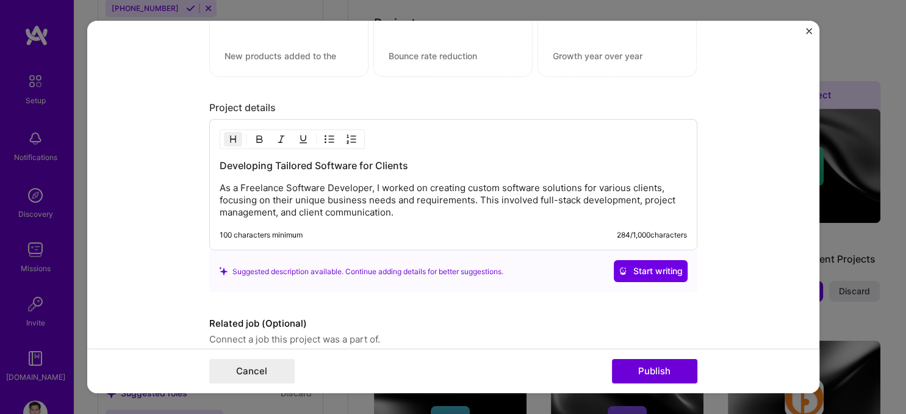
scroll to position [993, 0]
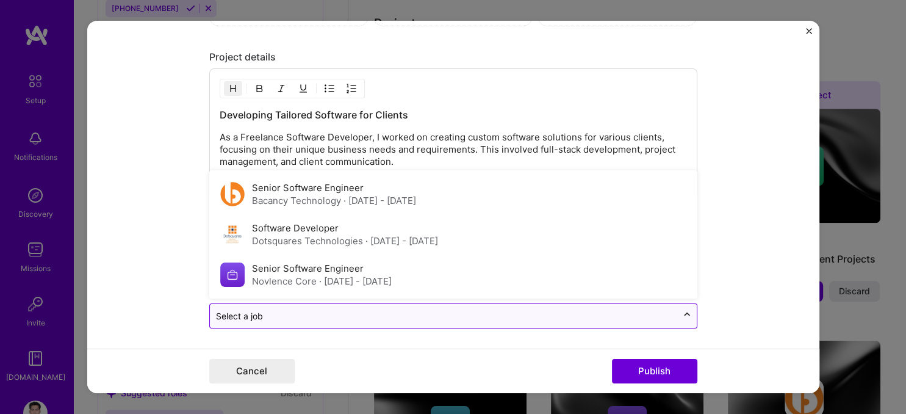
click at [684, 312] on icon at bounding box center [687, 315] width 10 height 12
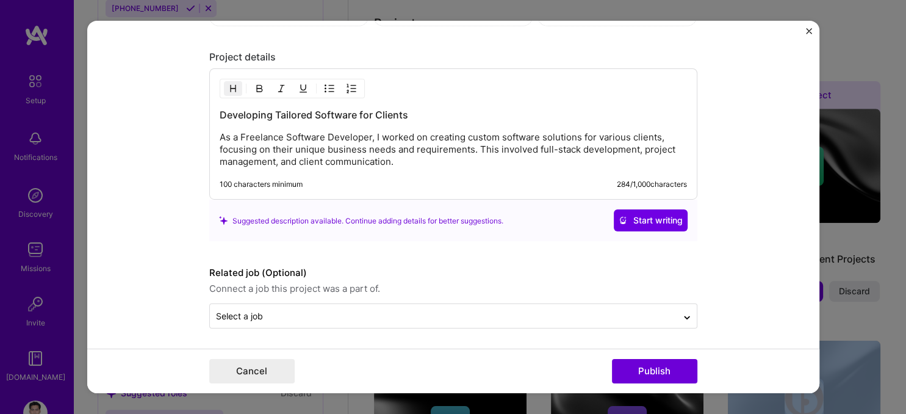
click at [733, 246] on form "Editing suggested project This project is suggested based on your LinkedIn, res…" at bounding box center [453, 207] width 732 height 372
click at [654, 365] on button "Publish" at bounding box center [654, 371] width 85 height 24
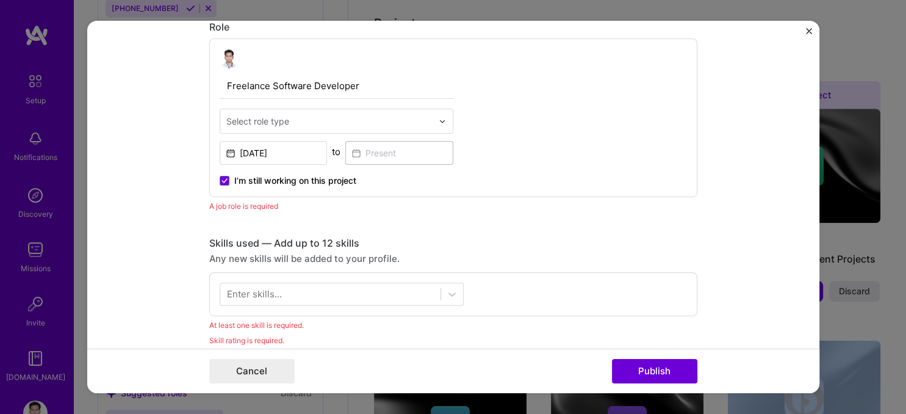
scroll to position [409, 0]
click at [194, 87] on form "Editing suggested project This project is suggested based on your LinkedIn, res…" at bounding box center [453, 207] width 732 height 372
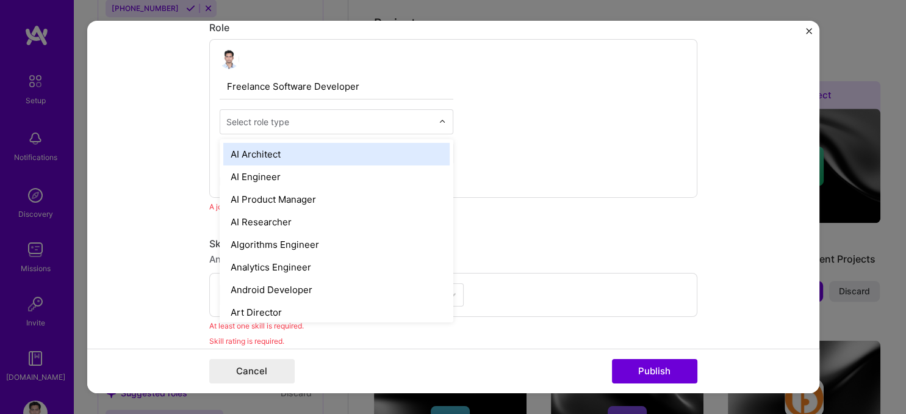
click at [328, 121] on input "text" at bounding box center [329, 121] width 206 height 13
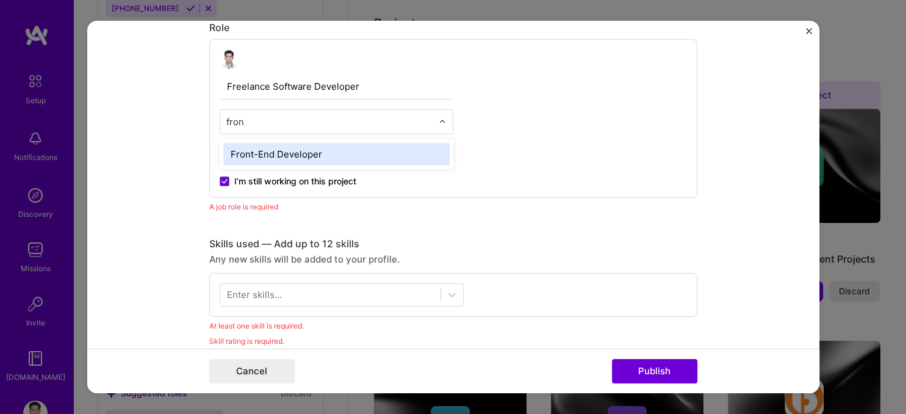
type input "front"
click at [270, 154] on div "Front-End Developer" at bounding box center [336, 154] width 226 height 23
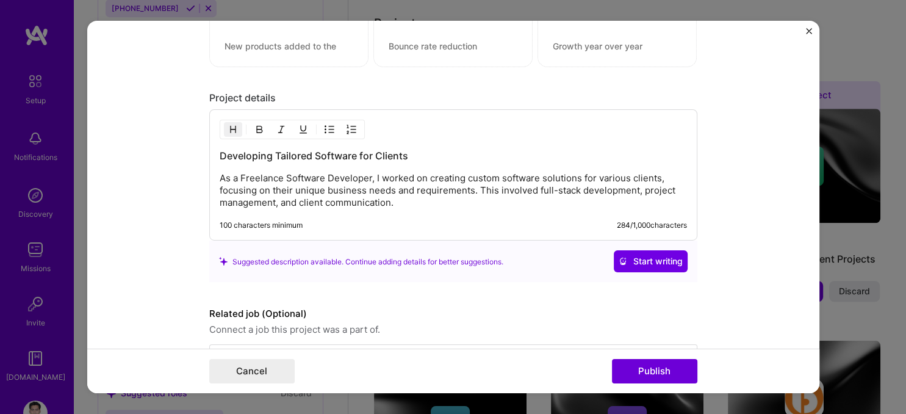
scroll to position [1023, 0]
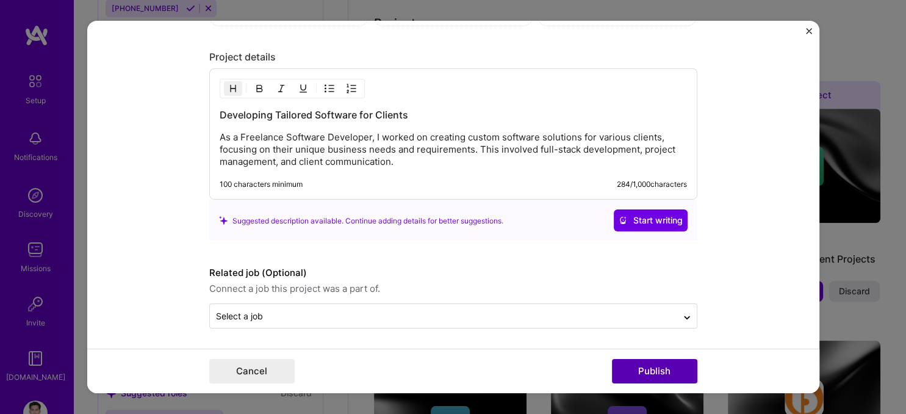
click at [643, 365] on button "Publish" at bounding box center [654, 371] width 85 height 24
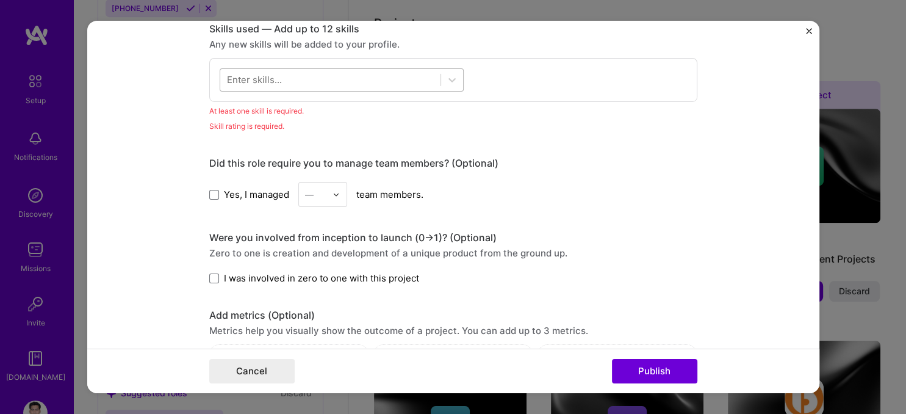
scroll to position [473, 0]
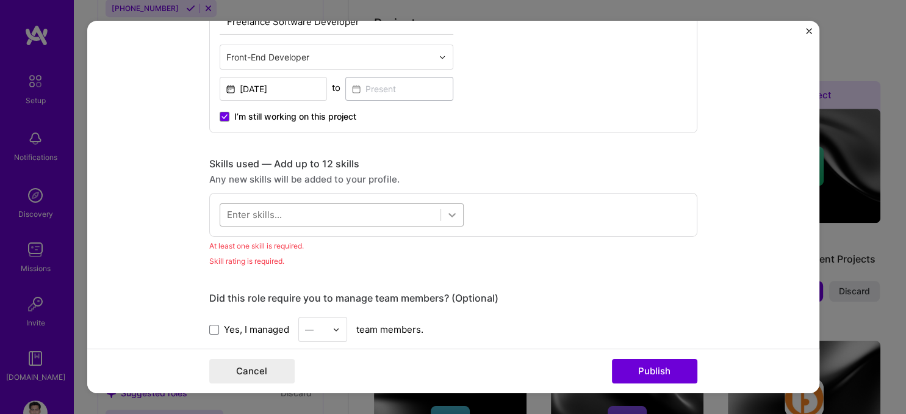
click at [457, 209] on div at bounding box center [452, 215] width 22 height 22
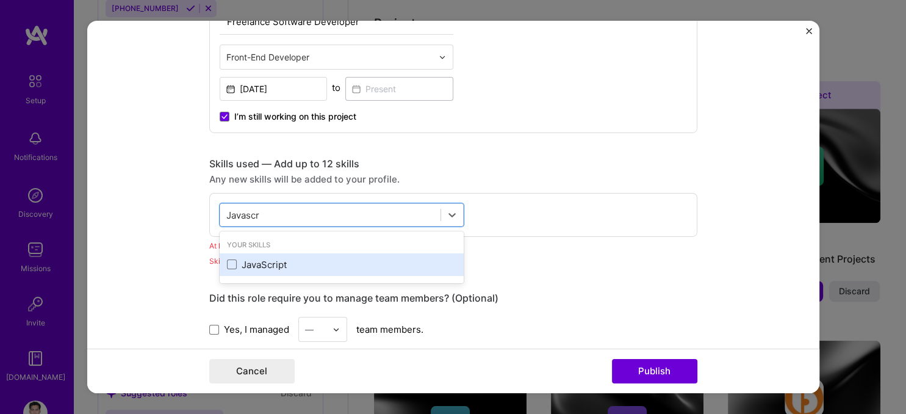
click at [261, 262] on div "JavaScript" at bounding box center [341, 264] width 229 height 13
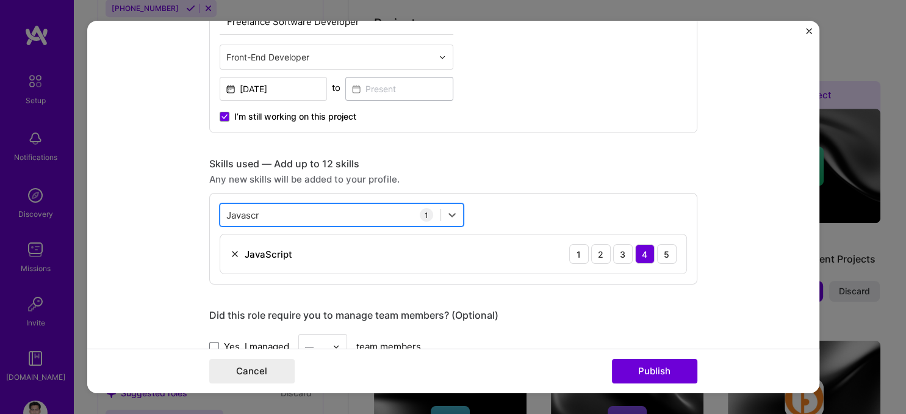
click at [288, 214] on div "Javascr Javascr" at bounding box center [330, 214] width 220 height 20
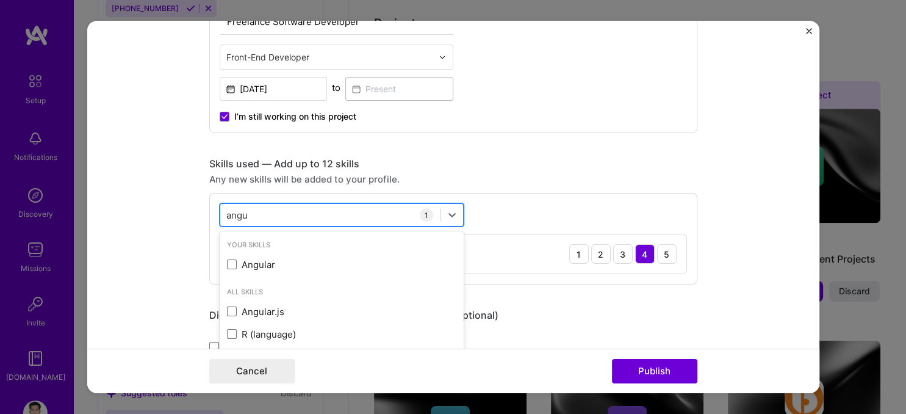
type input "angul"
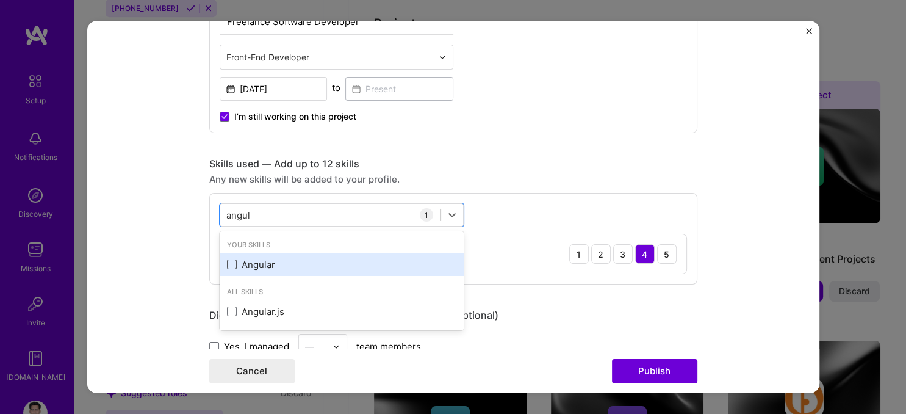
click at [230, 259] on span at bounding box center [232, 264] width 10 height 10
click at [0, 0] on input "checkbox" at bounding box center [0, 0] width 0 height 0
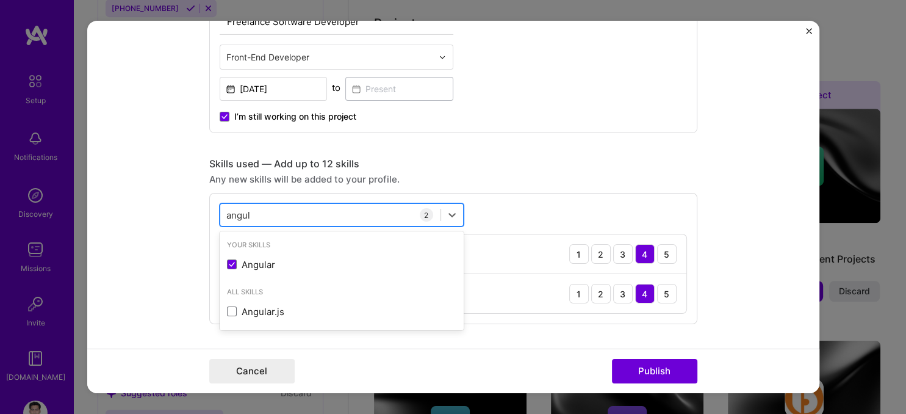
click at [287, 206] on div "angul angul" at bounding box center [330, 214] width 220 height 20
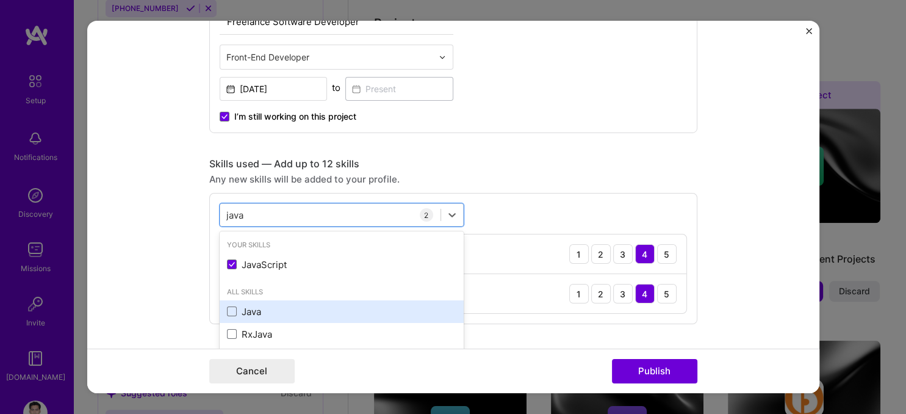
click at [243, 309] on div "Java" at bounding box center [341, 311] width 229 height 13
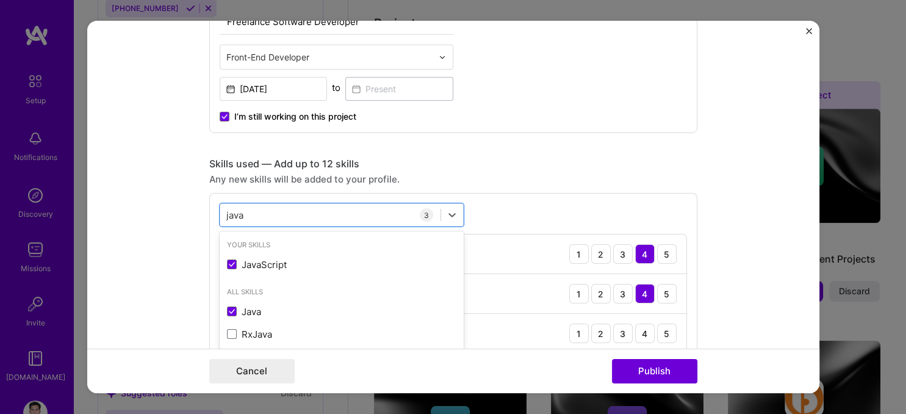
type input "java"
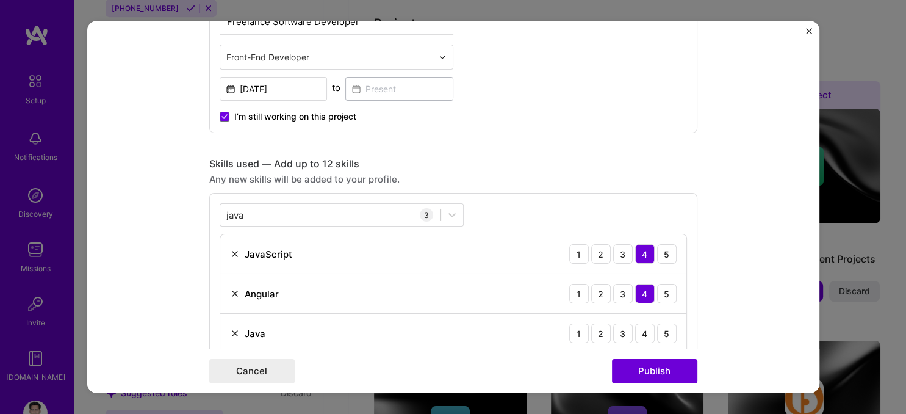
click at [582, 182] on div "Any new skills will be added to your profile." at bounding box center [453, 179] width 488 height 13
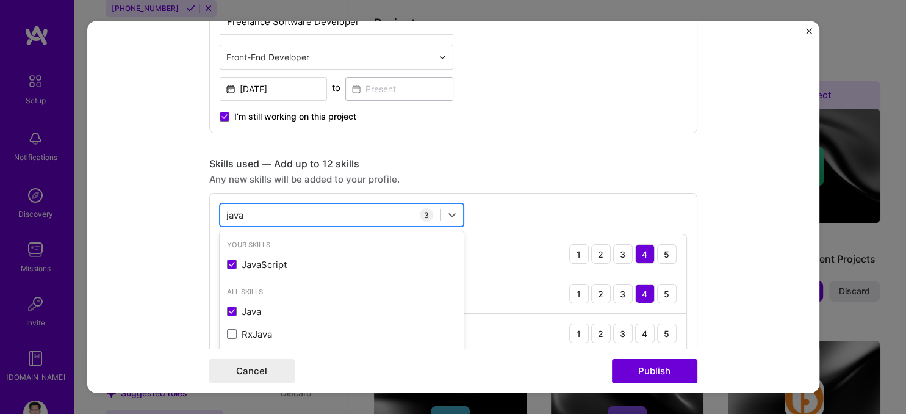
click at [324, 216] on div "java java" at bounding box center [330, 214] width 220 height 20
type input "spring"
click at [219, 285] on div "option Java, selected. option Spring Boot focused, 0 of 2. 2 results available …" at bounding box center [453, 278] width 488 height 171
click at [266, 220] on div "spring spring" at bounding box center [330, 214] width 220 height 20
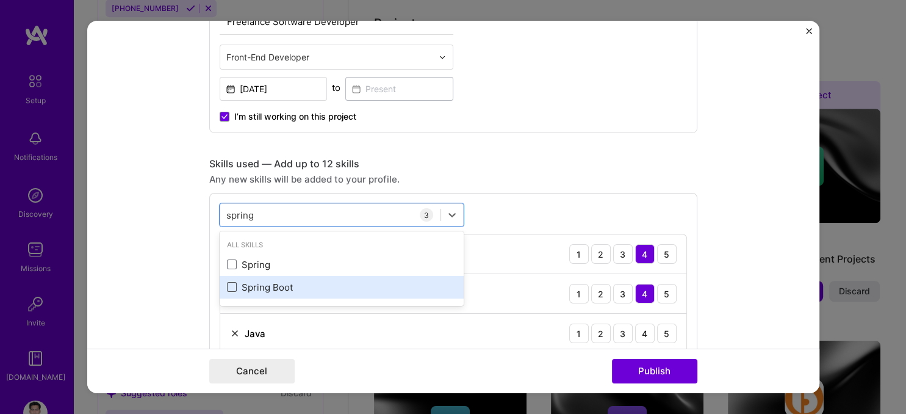
click at [229, 285] on span at bounding box center [232, 287] width 10 height 10
click at [0, 0] on input "checkbox" at bounding box center [0, 0] width 0 height 0
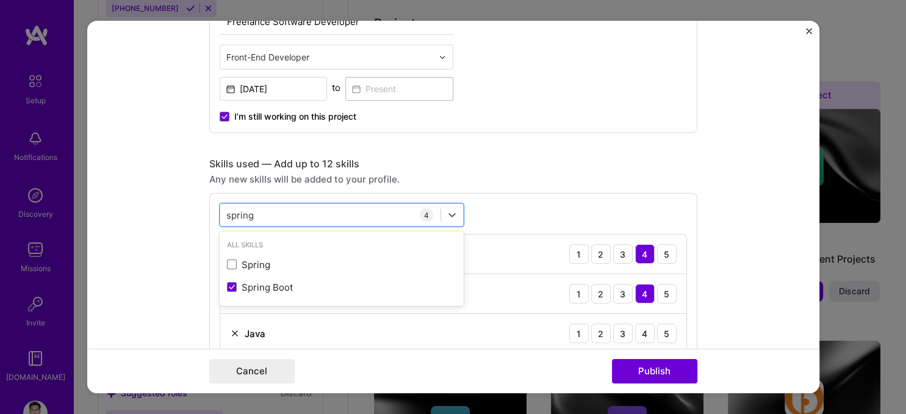
click at [510, 209] on div "option Spring Boot, selected. option Spring focused, 0 of 2. 2 results availabl…" at bounding box center [453, 298] width 488 height 210
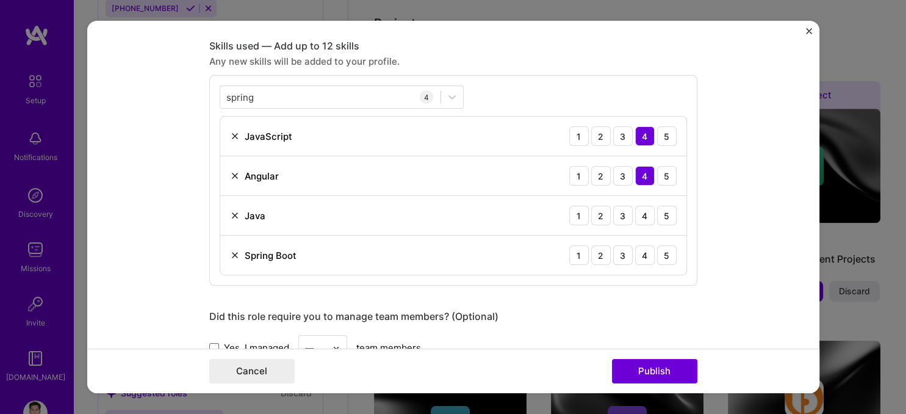
scroll to position [608, 0]
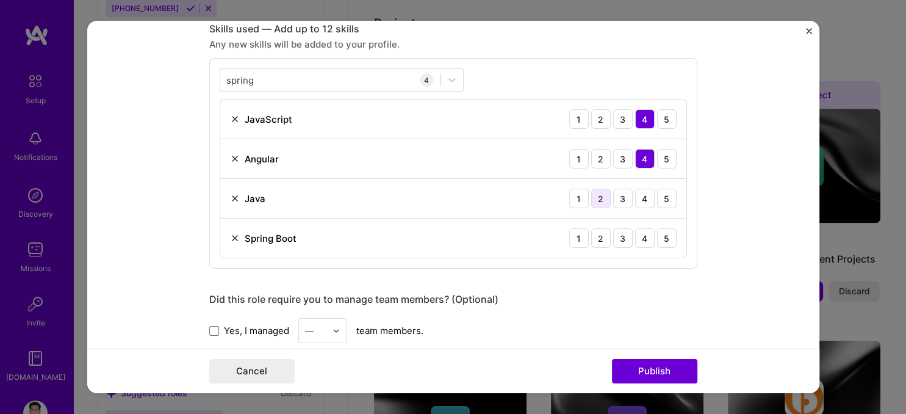
click at [600, 196] on div "2" at bounding box center [601, 198] width 20 height 20
click at [603, 230] on div "2" at bounding box center [601, 238] width 20 height 20
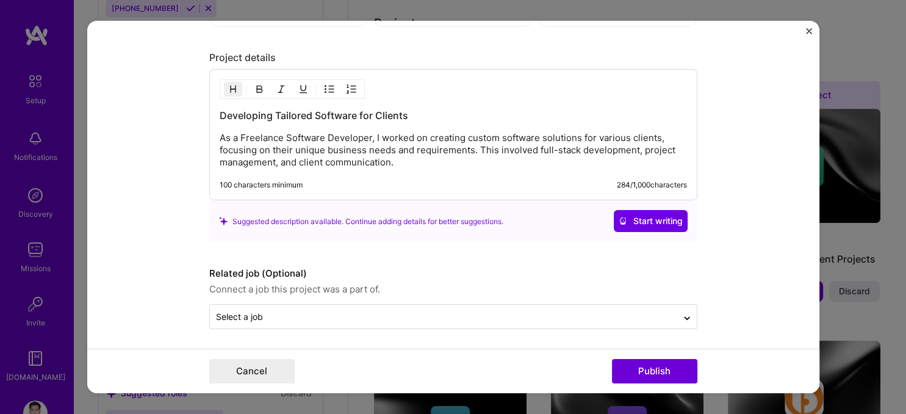
scroll to position [1159, 0]
click at [658, 370] on button "Publish" at bounding box center [654, 371] width 85 height 24
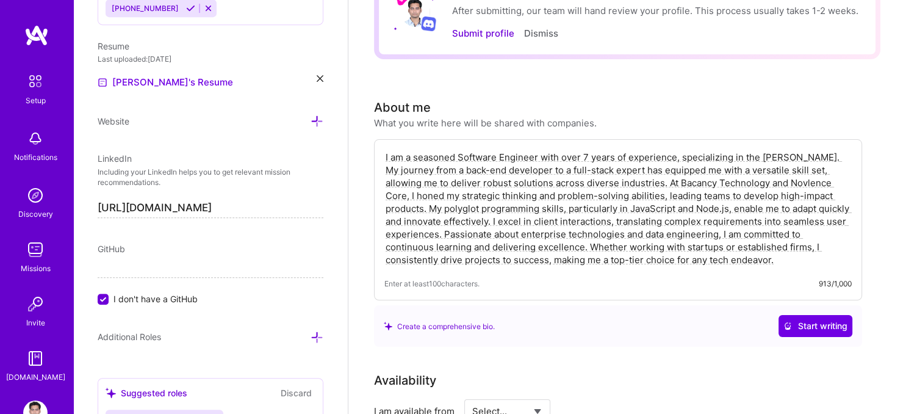
scroll to position [0, 0]
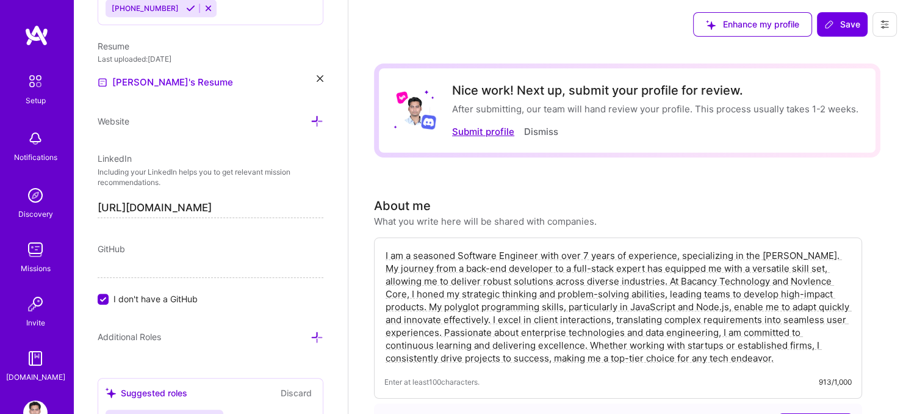
click at [492, 135] on button "Submit profile" at bounding box center [483, 131] width 62 height 13
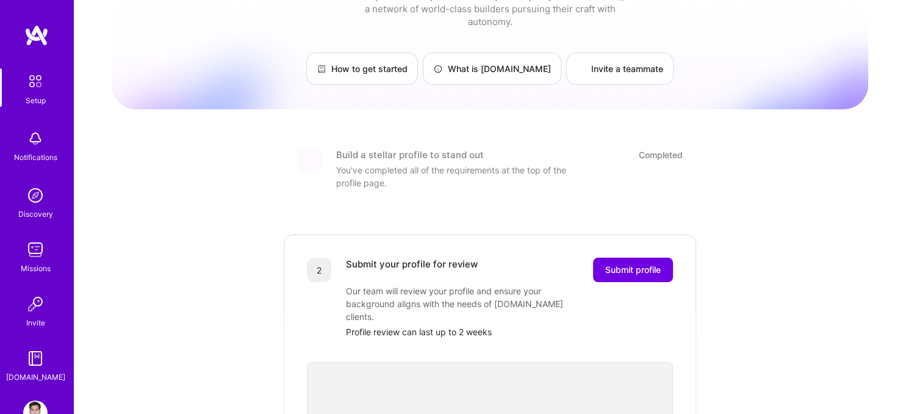
scroll to position [129, 0]
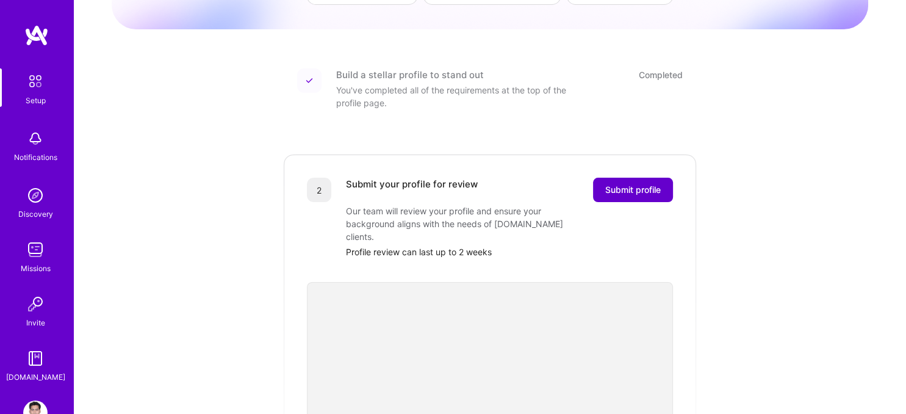
click at [631, 184] on span "Submit profile" at bounding box center [633, 190] width 56 height 12
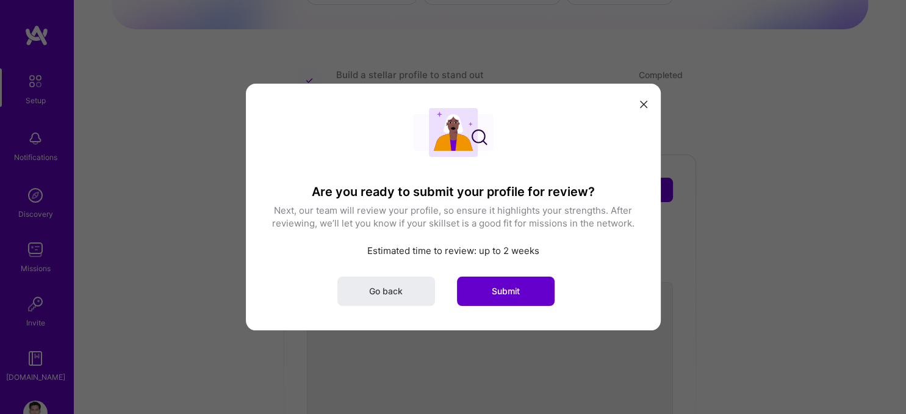
click at [536, 292] on button "Submit" at bounding box center [506, 290] width 98 height 29
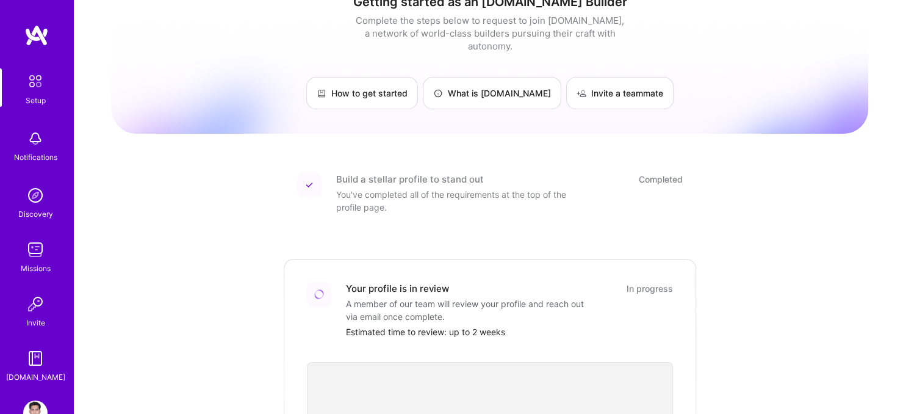
scroll to position [0, 0]
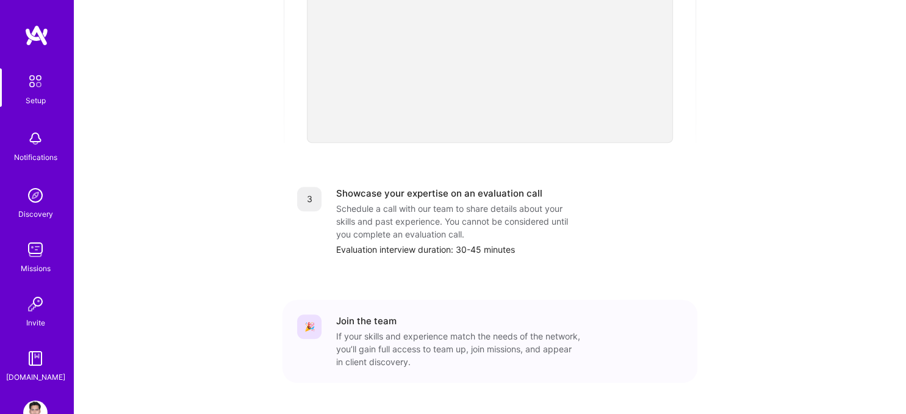
scroll to position [451, 0]
